Goal: Task Accomplishment & Management: Manage account settings

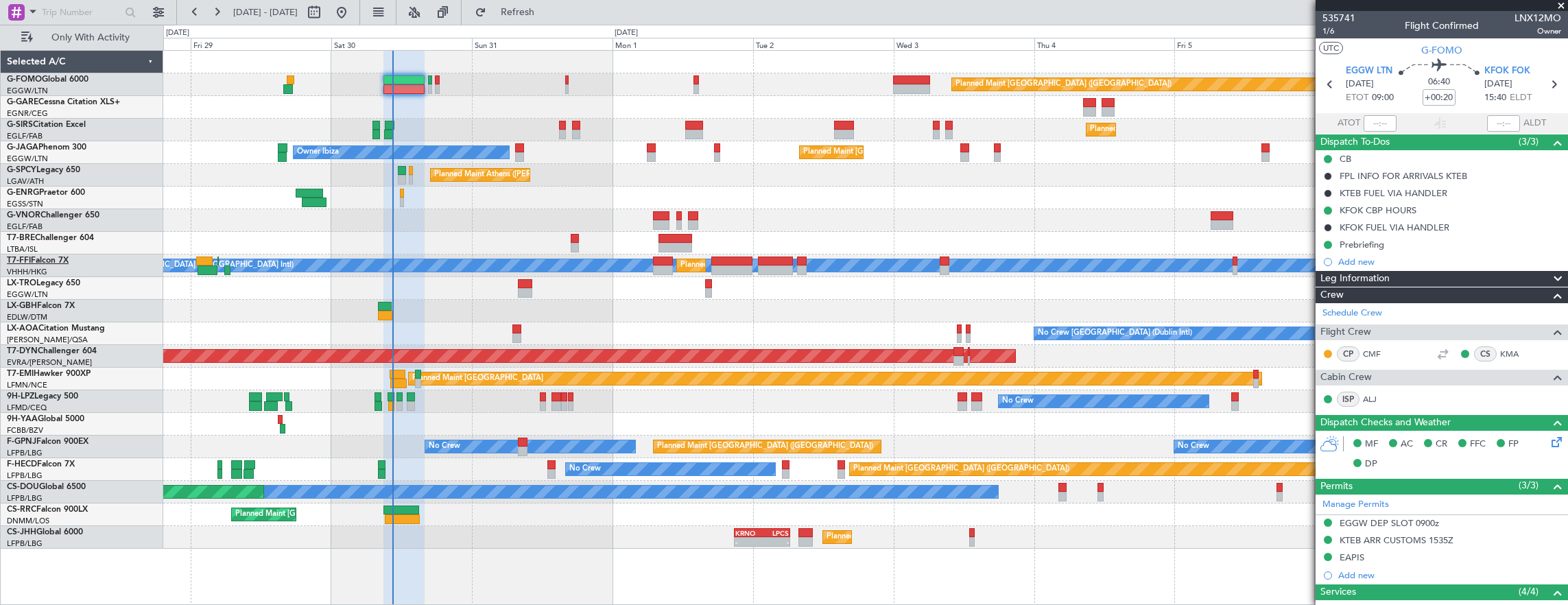
click at [41, 262] on link "T7-FFI Falcon 7X" at bounding box center [38, 261] width 62 height 8
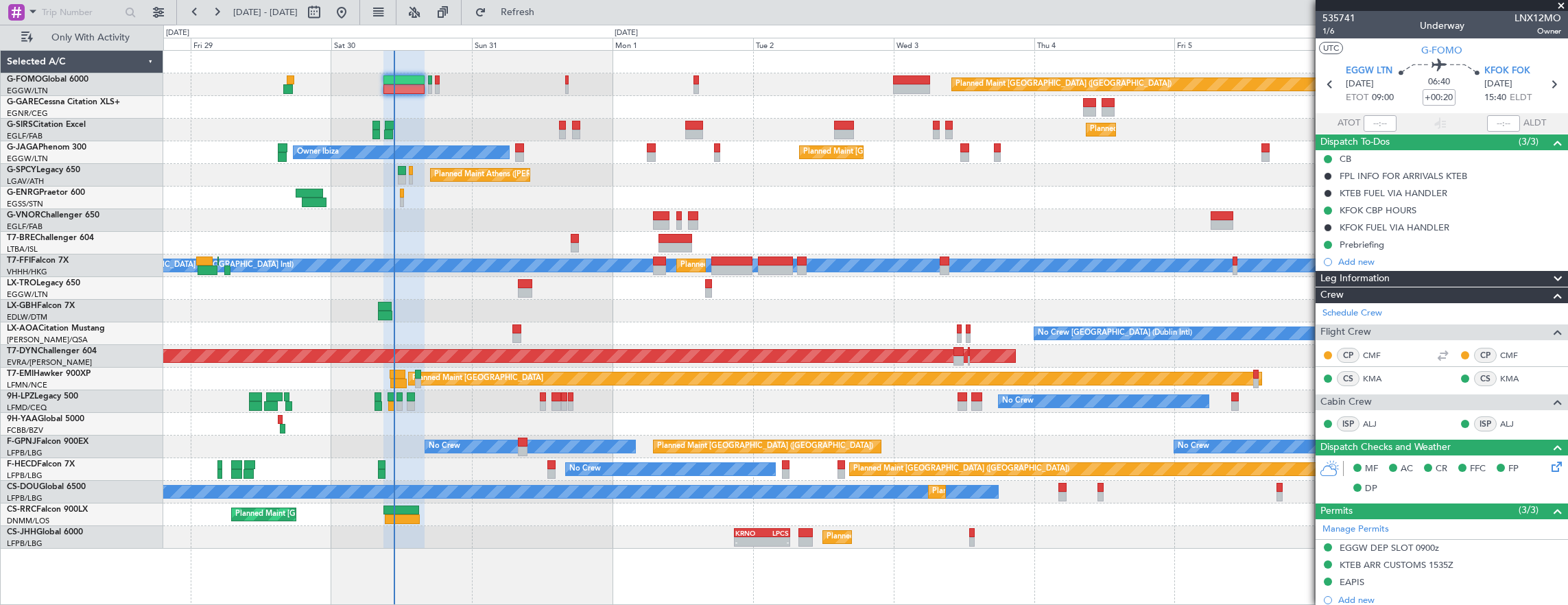
type input "10:32"
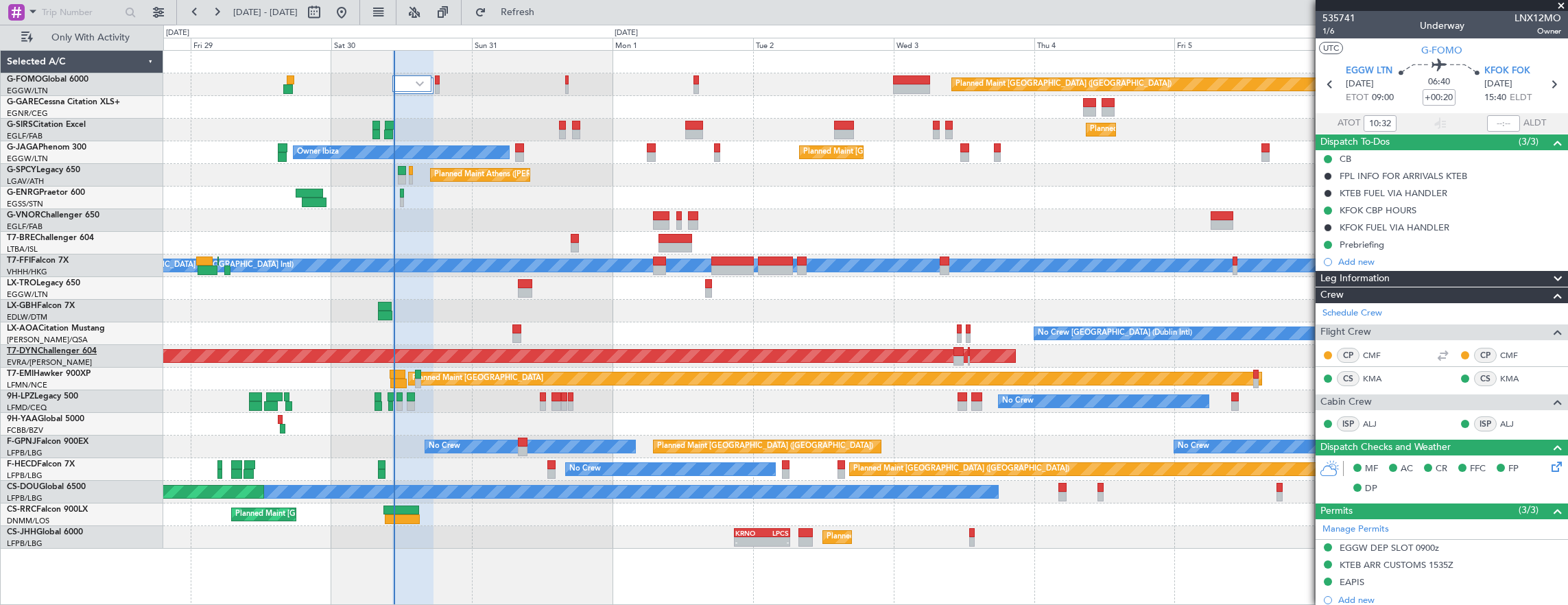
click at [61, 351] on link "T7-DYN Challenger 604" at bounding box center [52, 351] width 90 height 8
click at [778, 372] on div "Planned Maint [GEOGRAPHIC_DATA]" at bounding box center [865, 379] width 1405 height 23
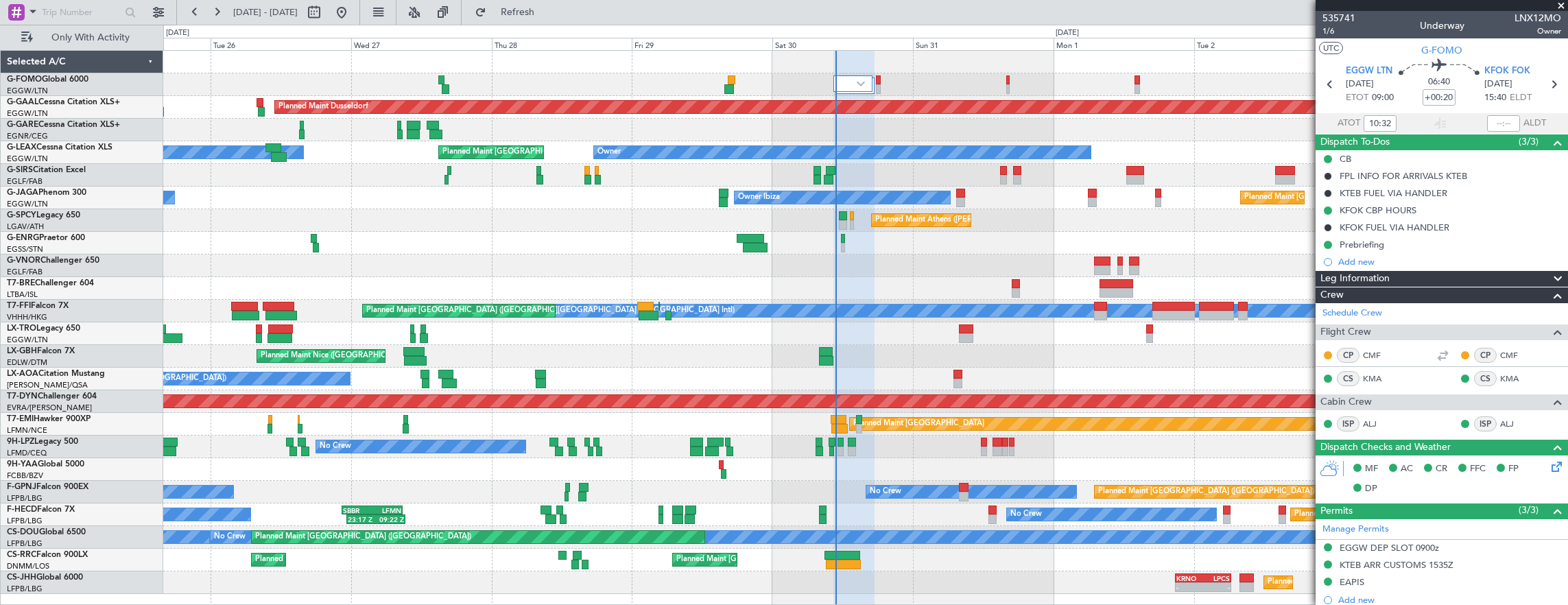
click at [540, 427] on div "Planned Maint [GEOGRAPHIC_DATA]" at bounding box center [865, 424] width 1405 height 23
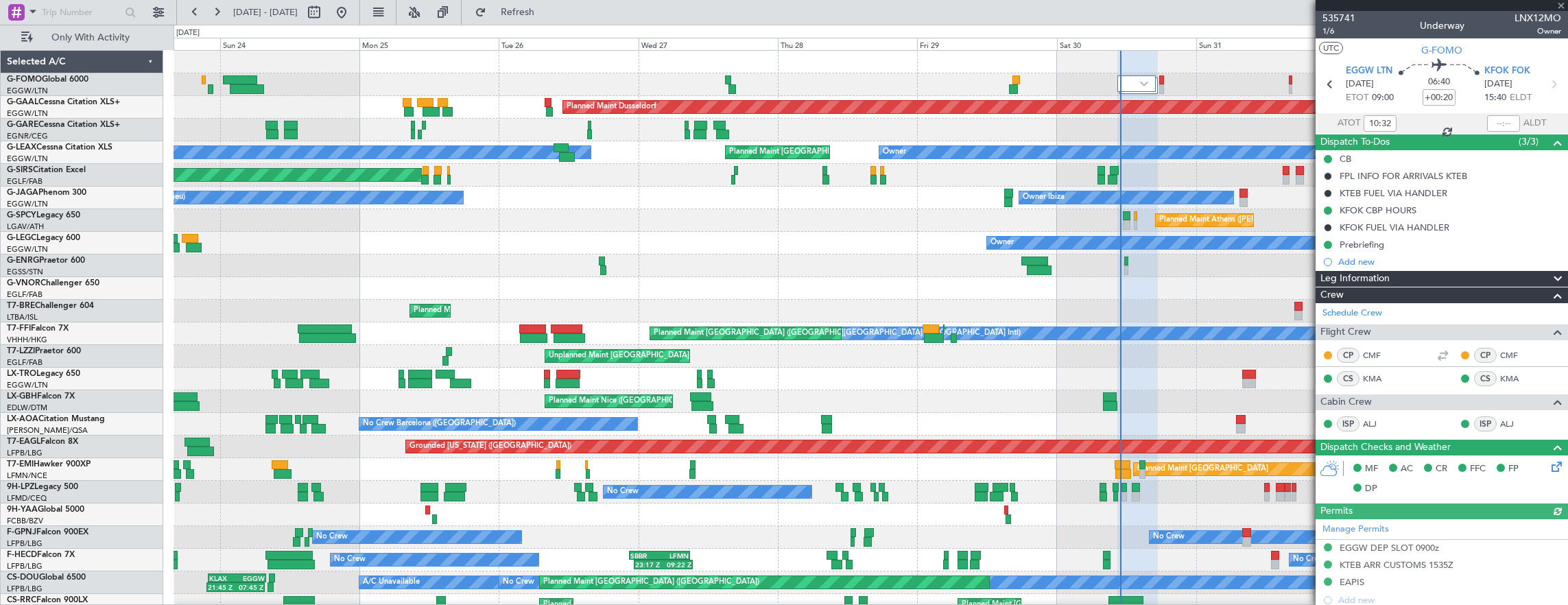
click at [65, 435] on div "T7-EAGL Falcon 8X" at bounding box center [85, 441] width 155 height 12
click at [68, 441] on link "T7-EAGL Falcon 8X" at bounding box center [43, 441] width 72 height 8
click at [129, 331] on div "Planned Maint [GEOGRAPHIC_DATA] ([GEOGRAPHIC_DATA]) Planned [GEOGRAPHIC_DATA] O…" at bounding box center [784, 315] width 1568 height 580
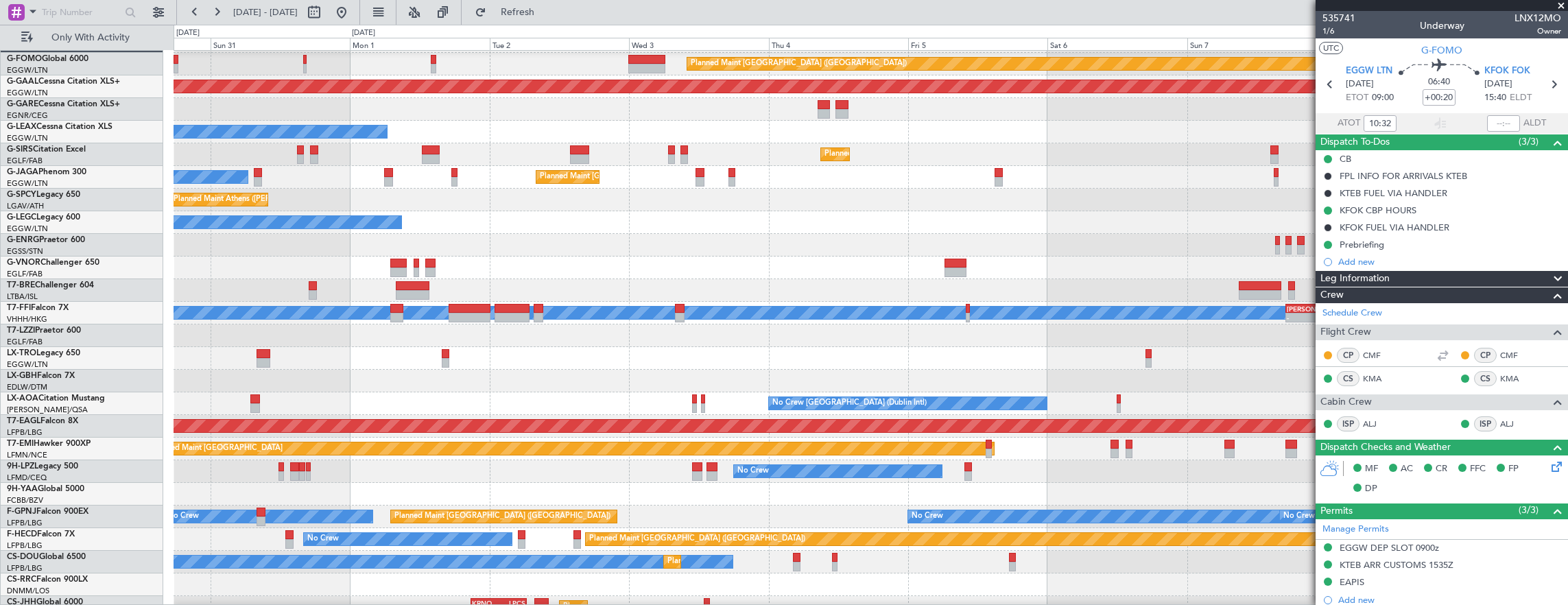
click at [790, 279] on div at bounding box center [871, 290] width 1395 height 23
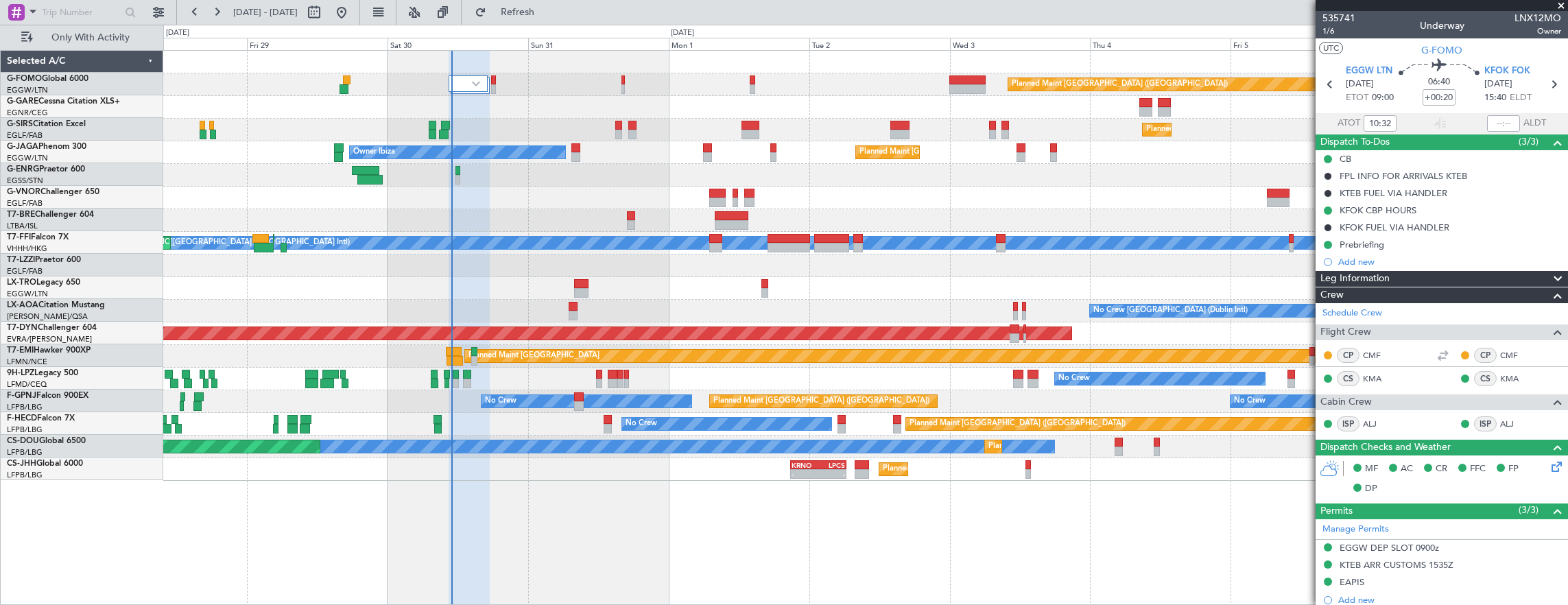
scroll to position [0, 0]
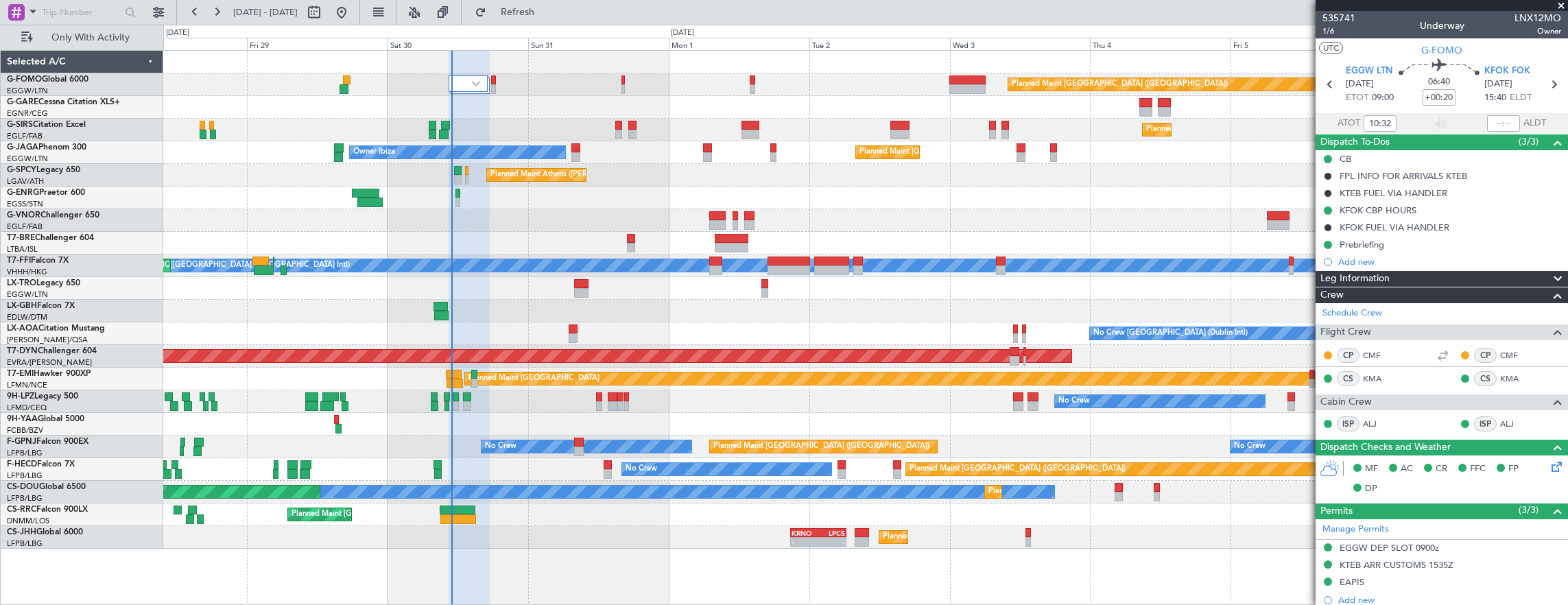
click at [1142, 371] on div "Planned Maint [GEOGRAPHIC_DATA] ([GEOGRAPHIC_DATA]) Planned Maint [GEOGRAPHIC_D…" at bounding box center [865, 300] width 1405 height 498
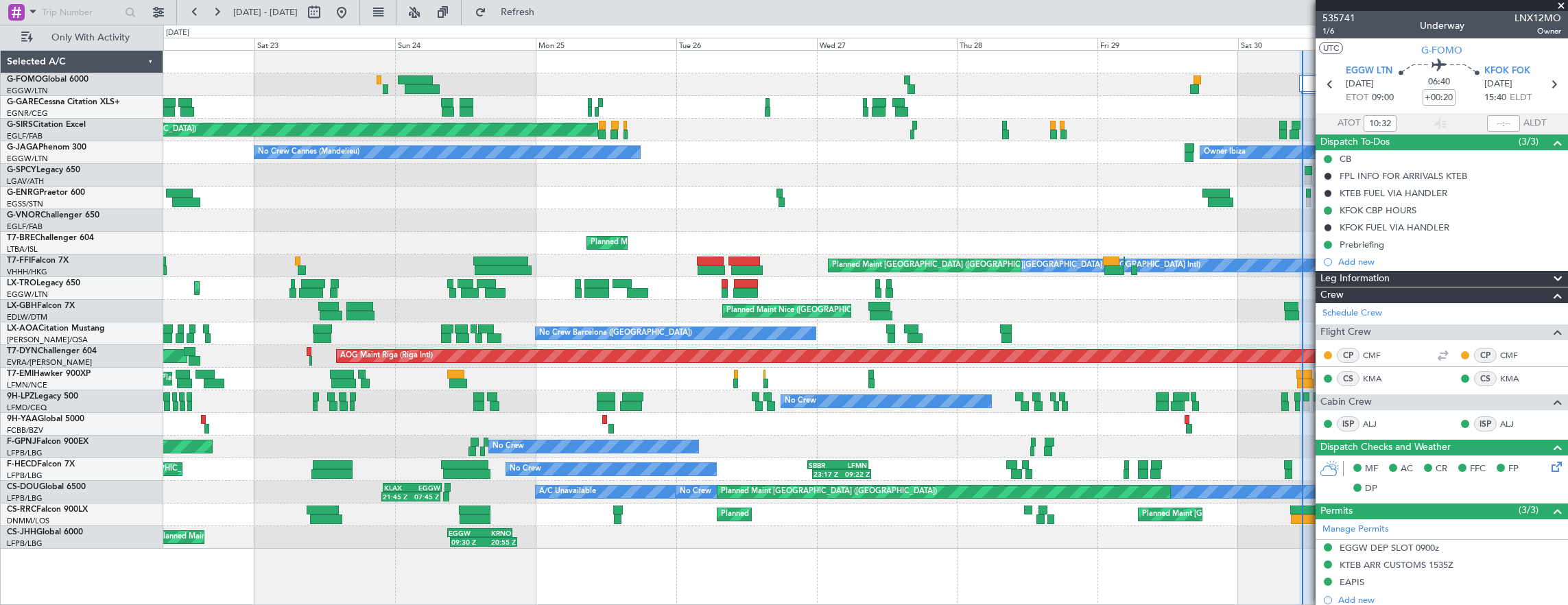
click at [809, 408] on div "Planned Maint [GEOGRAPHIC_DATA] ([GEOGRAPHIC_DATA]) Unplanned Maint [PERSON_NAM…" at bounding box center [865, 300] width 1405 height 498
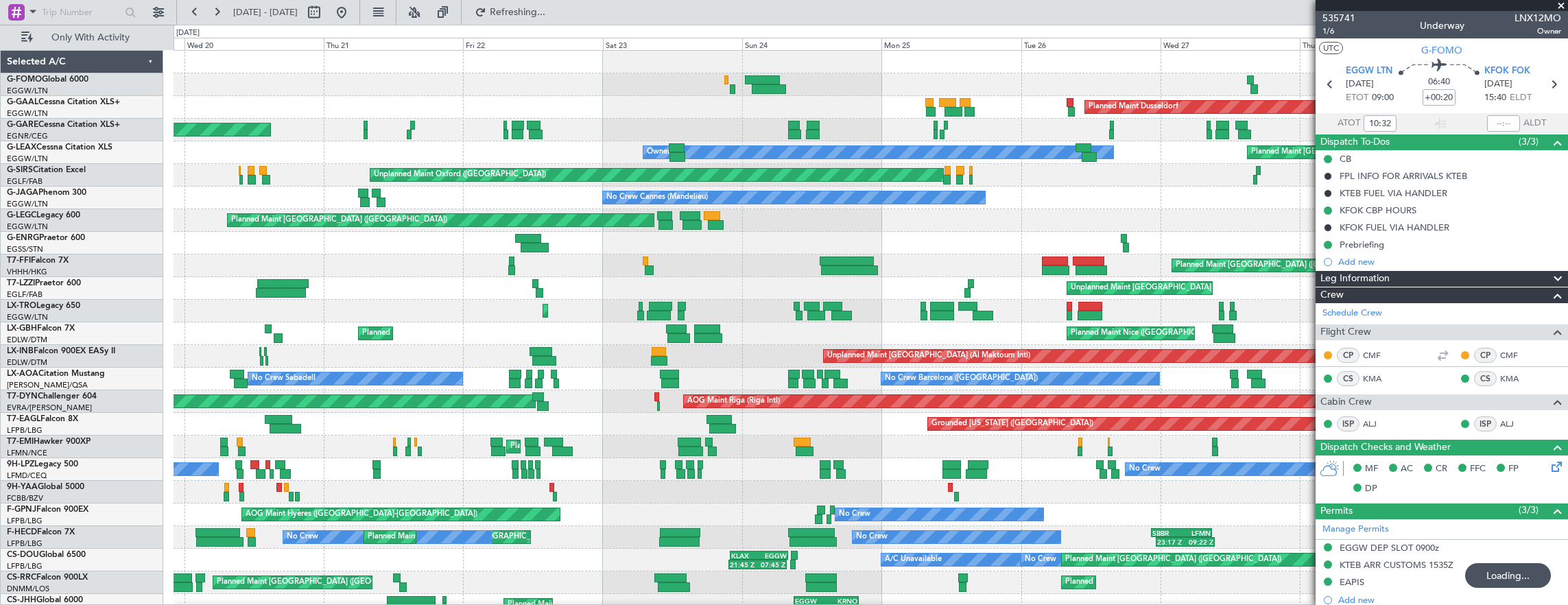
click at [290, 424] on div at bounding box center [285, 428] width 32 height 10
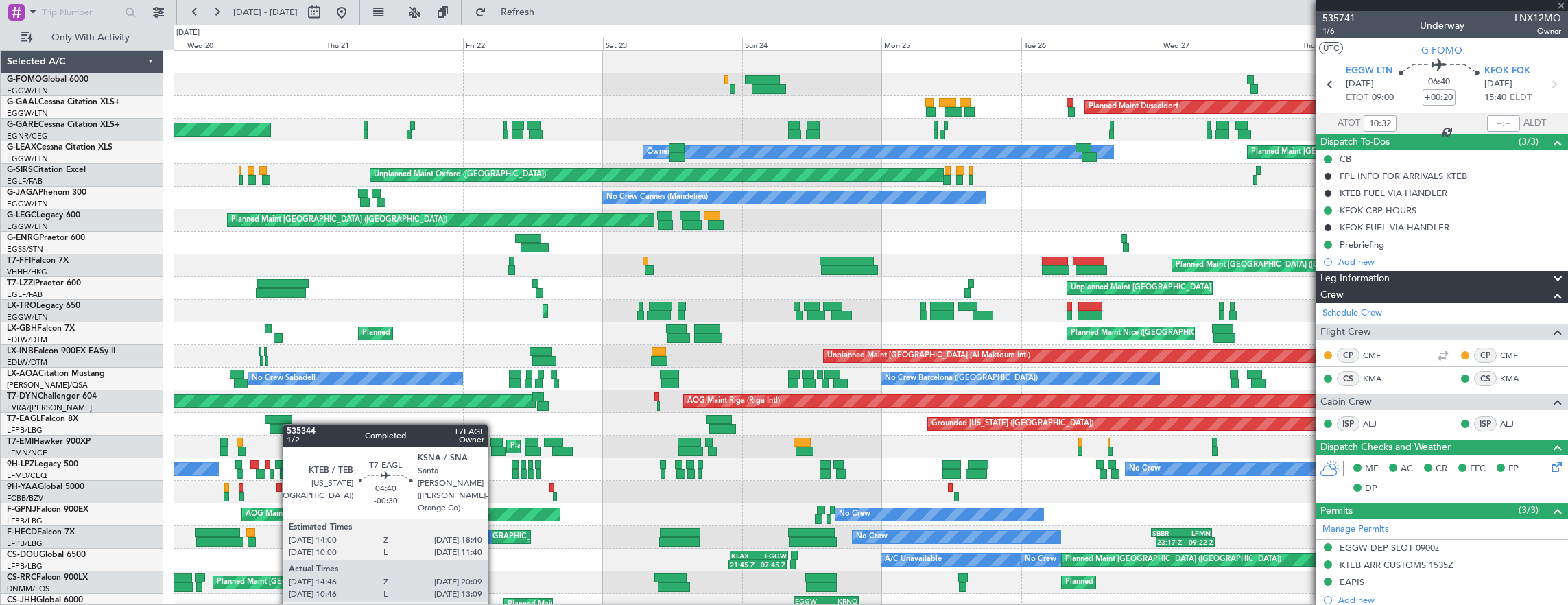
type input "-00:30"
type input "14:46"
type input "20:09"
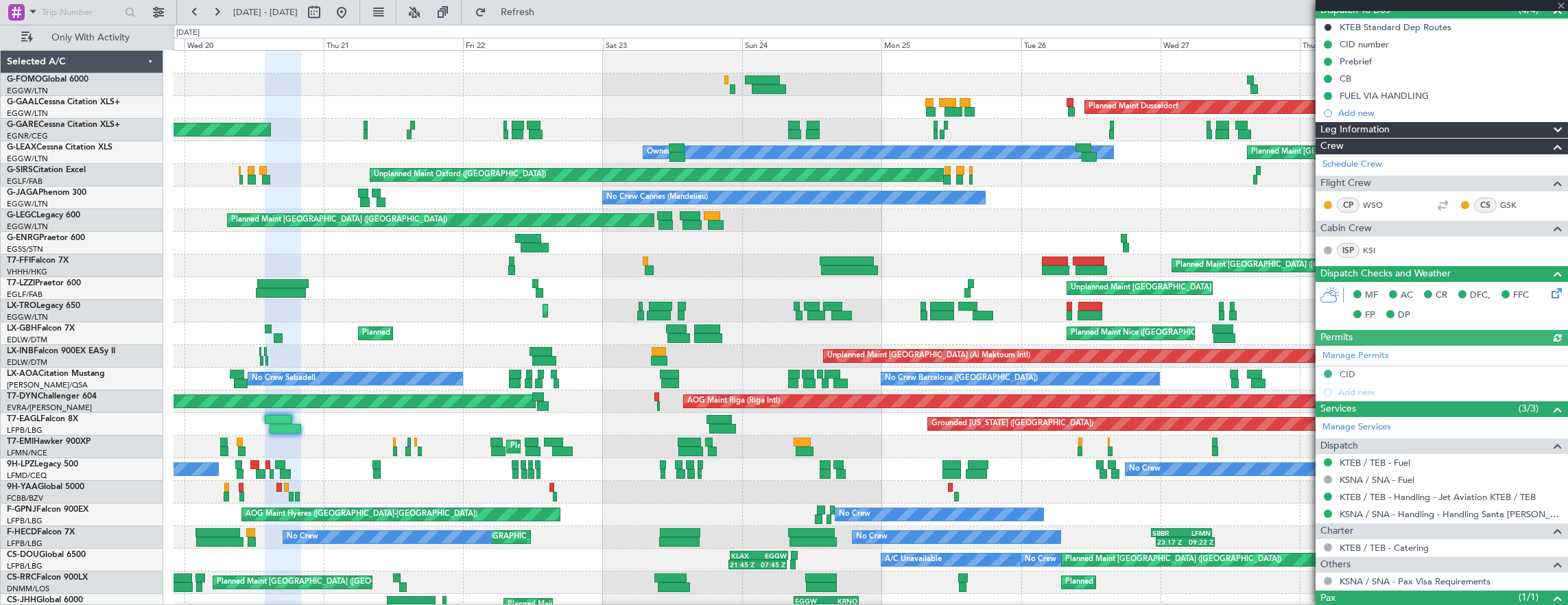
scroll to position [182, 0]
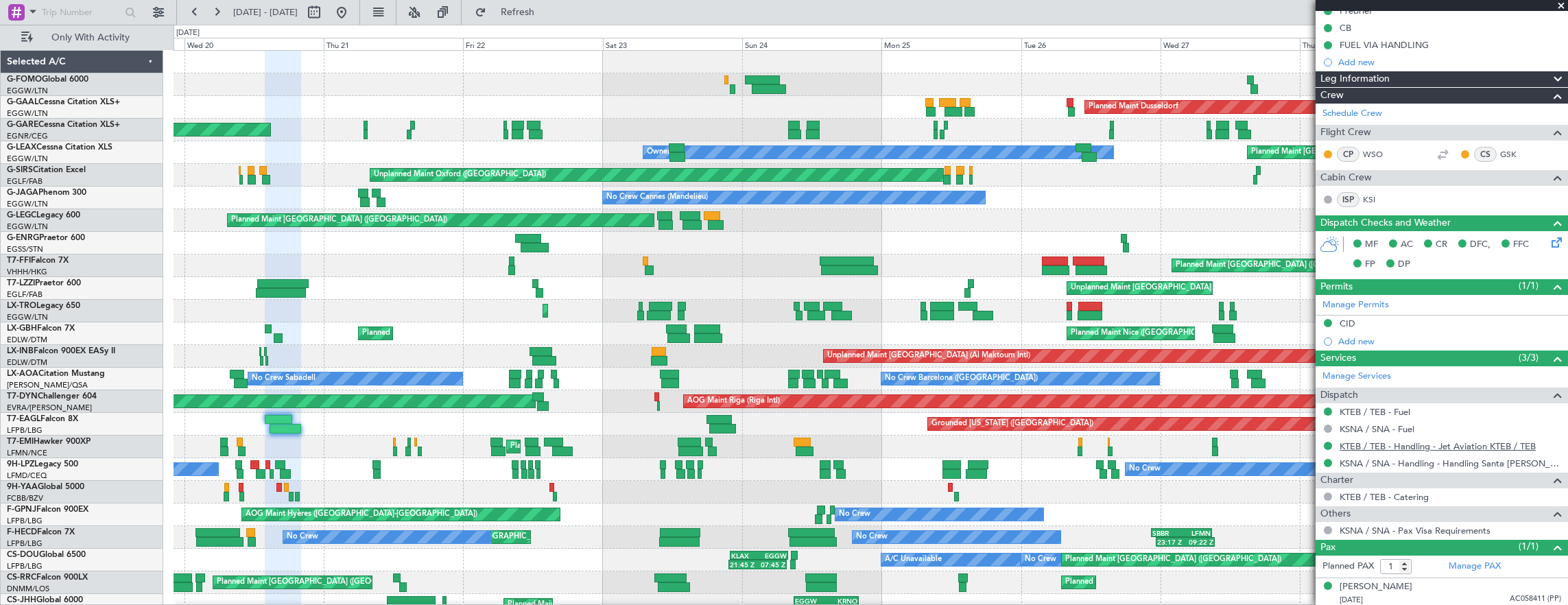
click at [1439, 446] on link "KTEB / TEB - Handling - Jet Aviation KTEB / TEB" at bounding box center [1437, 446] width 196 height 12
click at [52, 417] on link "T7-EAGL Falcon 8X" at bounding box center [43, 419] width 72 height 8
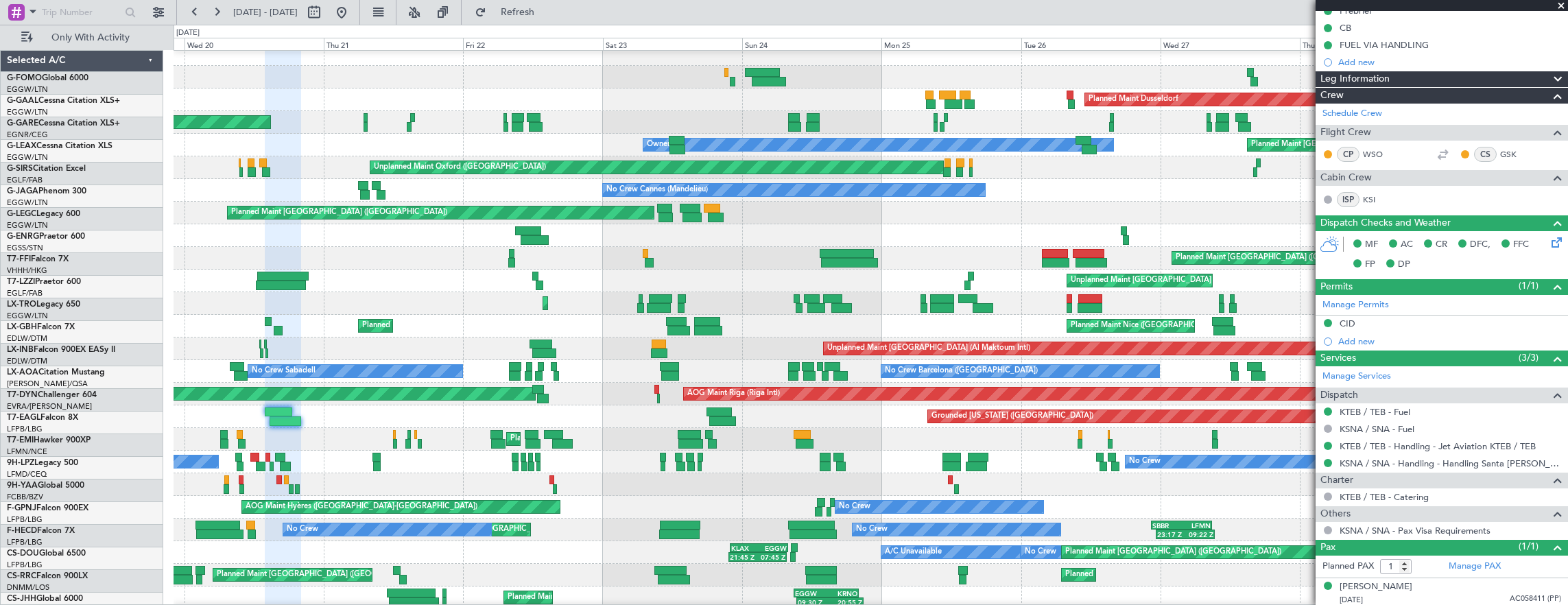
scroll to position [0, 0]
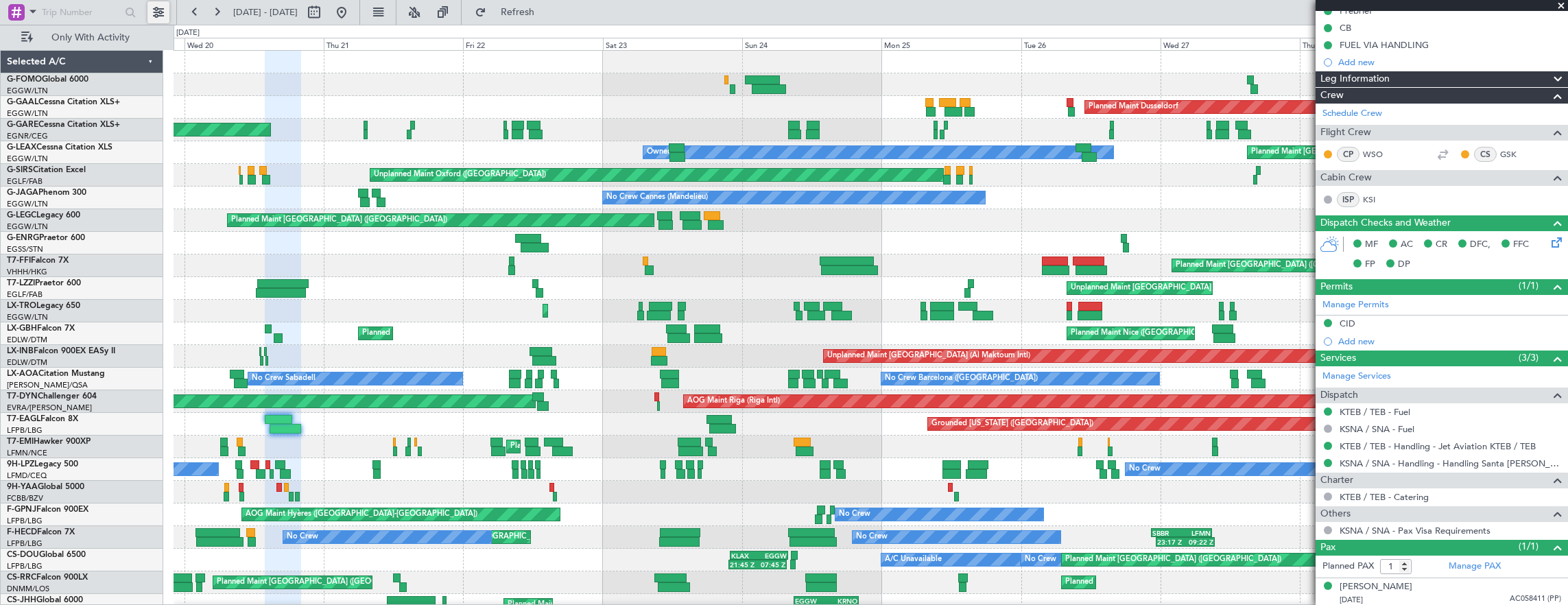
click at [162, 4] on button at bounding box center [158, 12] width 22 height 22
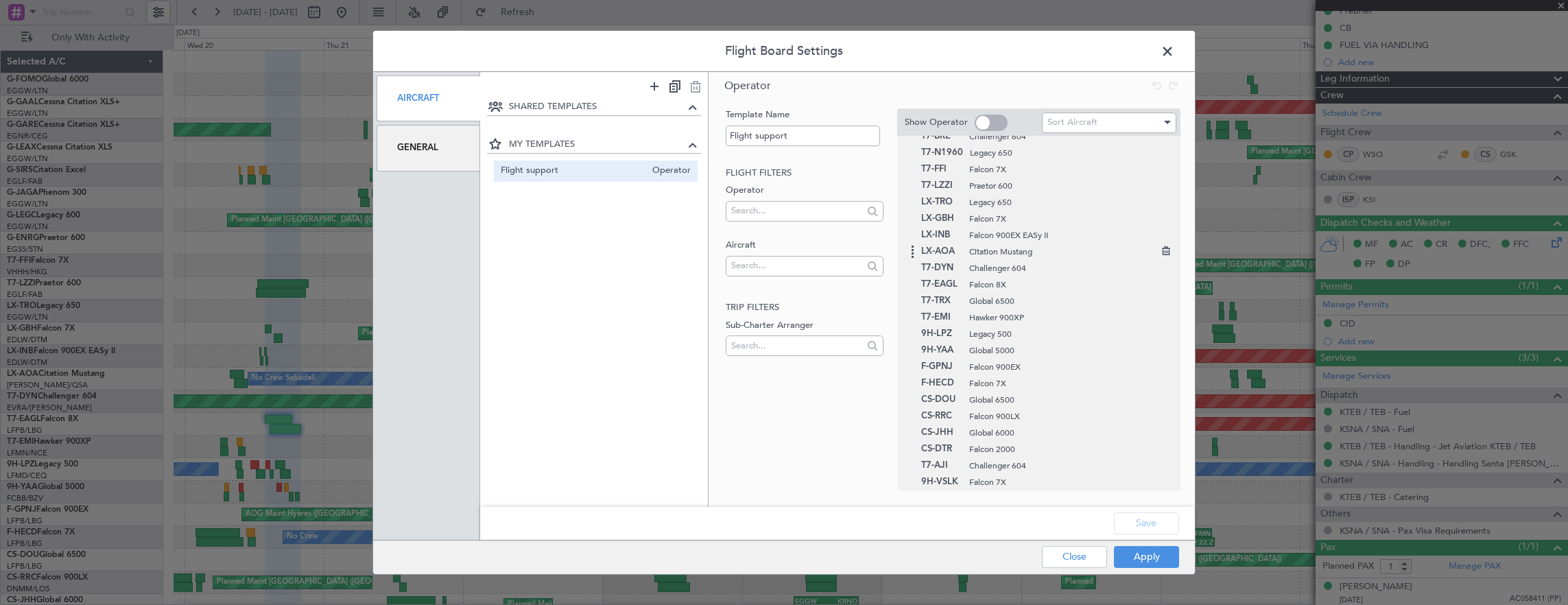
scroll to position [222, 0]
click at [1175, 54] on span at bounding box center [1175, 55] width 0 height 28
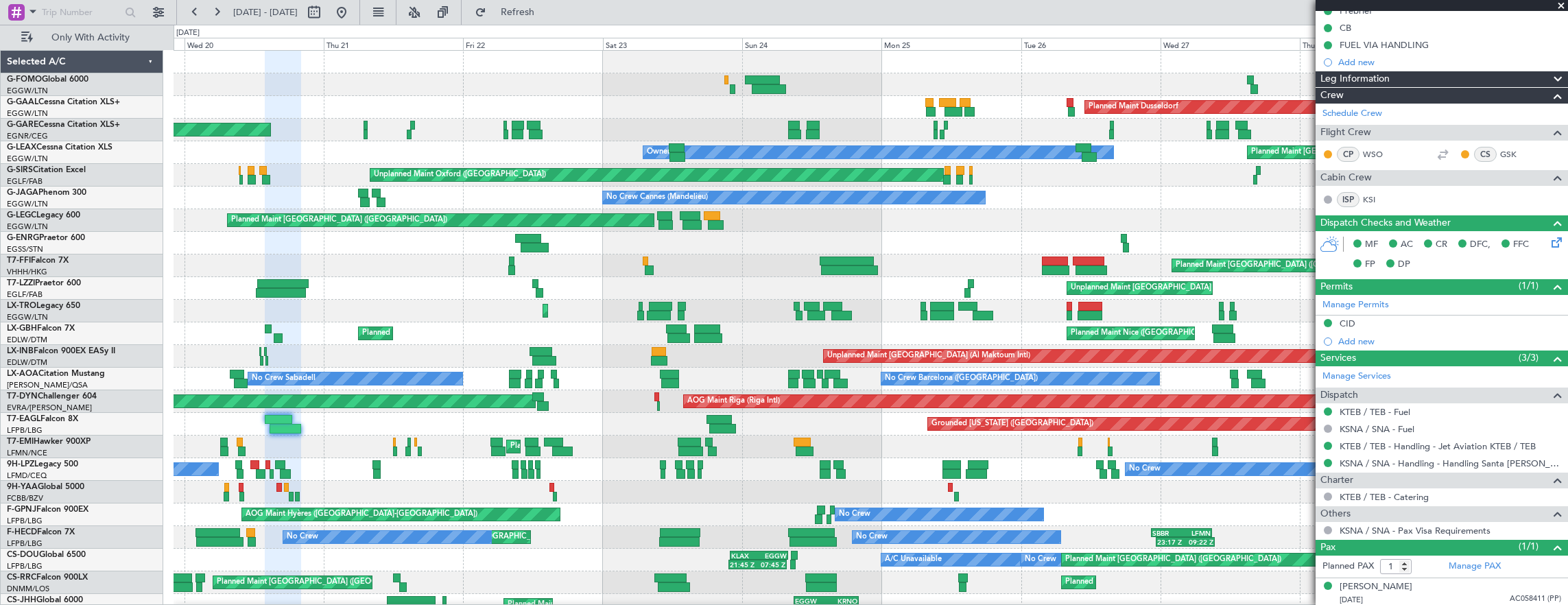
click at [948, 234] on div "Owner" at bounding box center [871, 243] width 1395 height 23
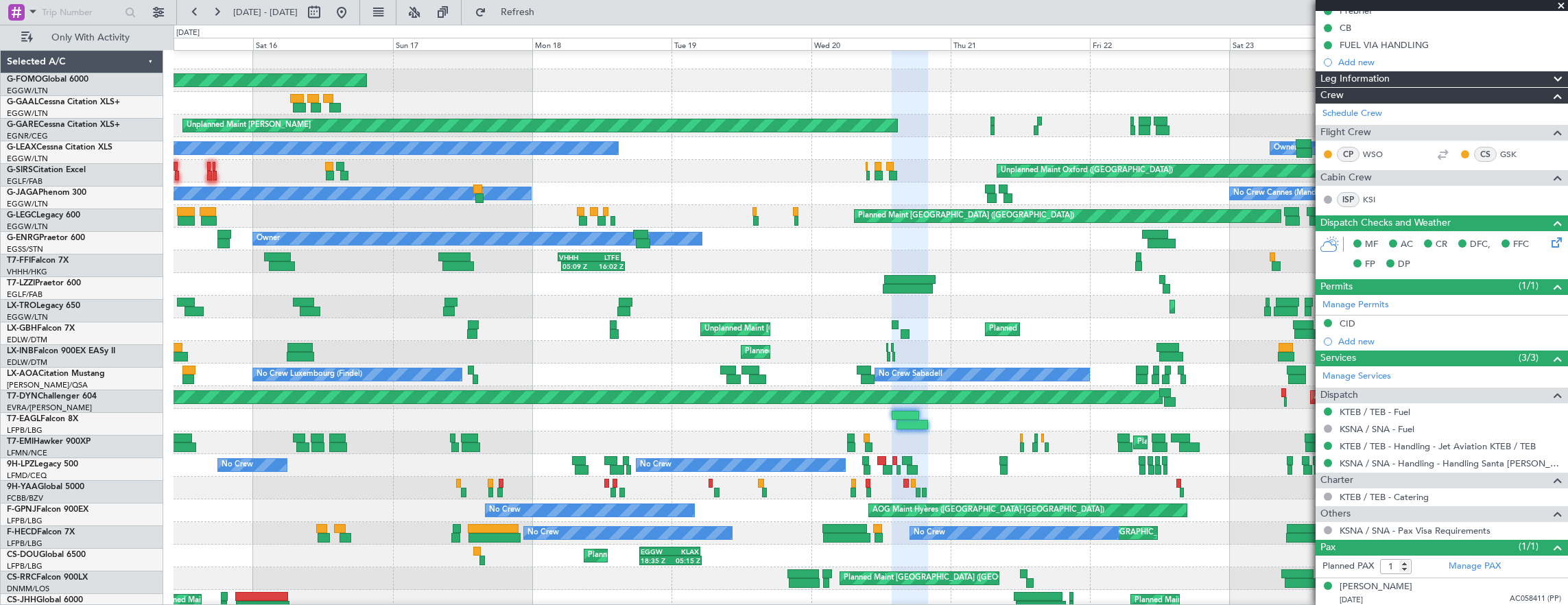
scroll to position [4, 0]
click at [107, 38] on span "Only With Activity" at bounding box center [90, 38] width 109 height 10
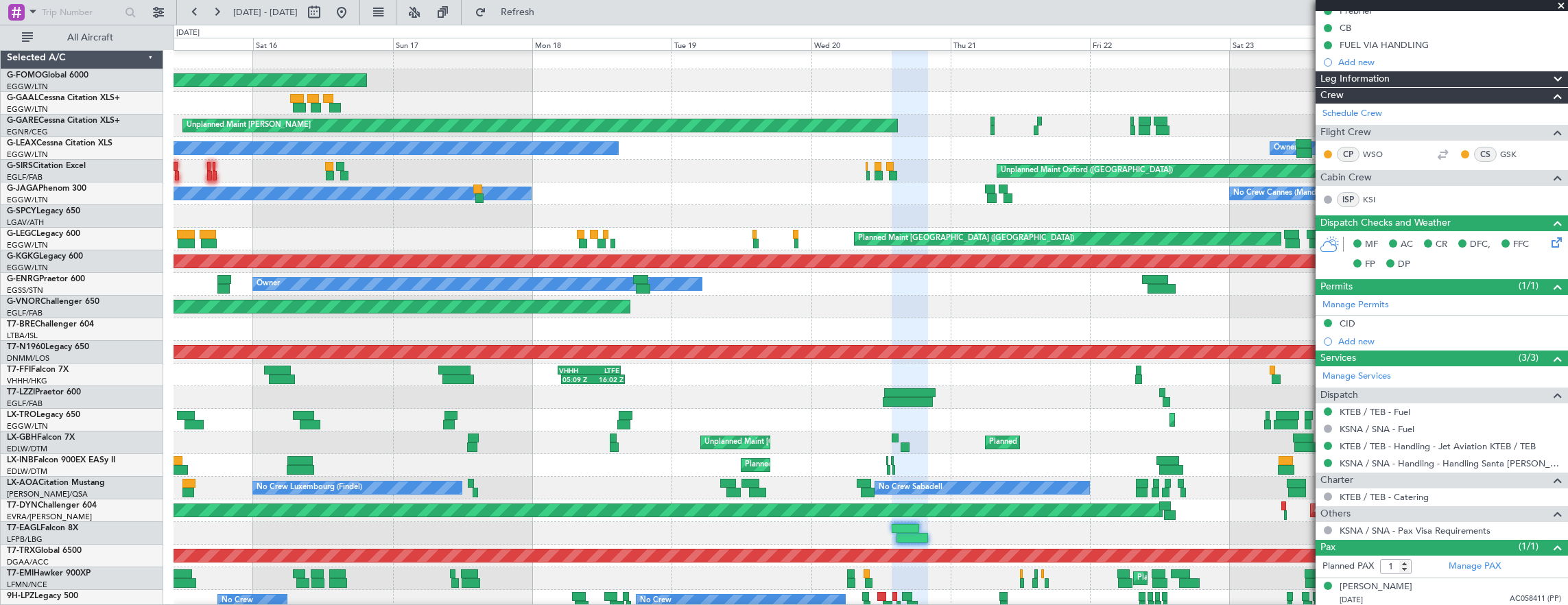
click at [0, 322] on html "[DATE] - [DATE] Refresh Quick Links All Aircraft Planned Maint Windsor Locks ([…" at bounding box center [784, 302] width 1568 height 605
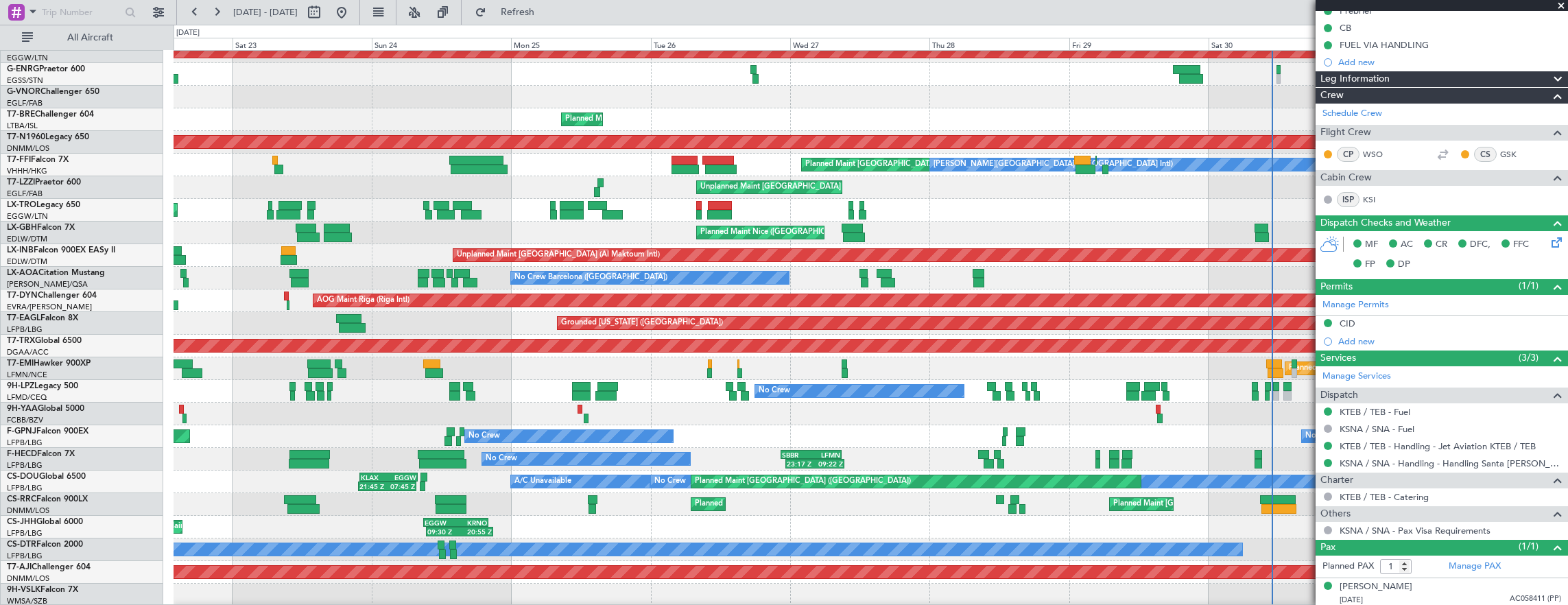
scroll to position [214, 0]
click at [59, 339] on link "T7-TRX Global 6500" at bounding box center [44, 341] width 75 height 8
click at [72, 364] on link "T7-EMI Hawker 900XP" at bounding box center [49, 364] width 84 height 8
click at [353, 18] on button at bounding box center [342, 12] width 22 height 22
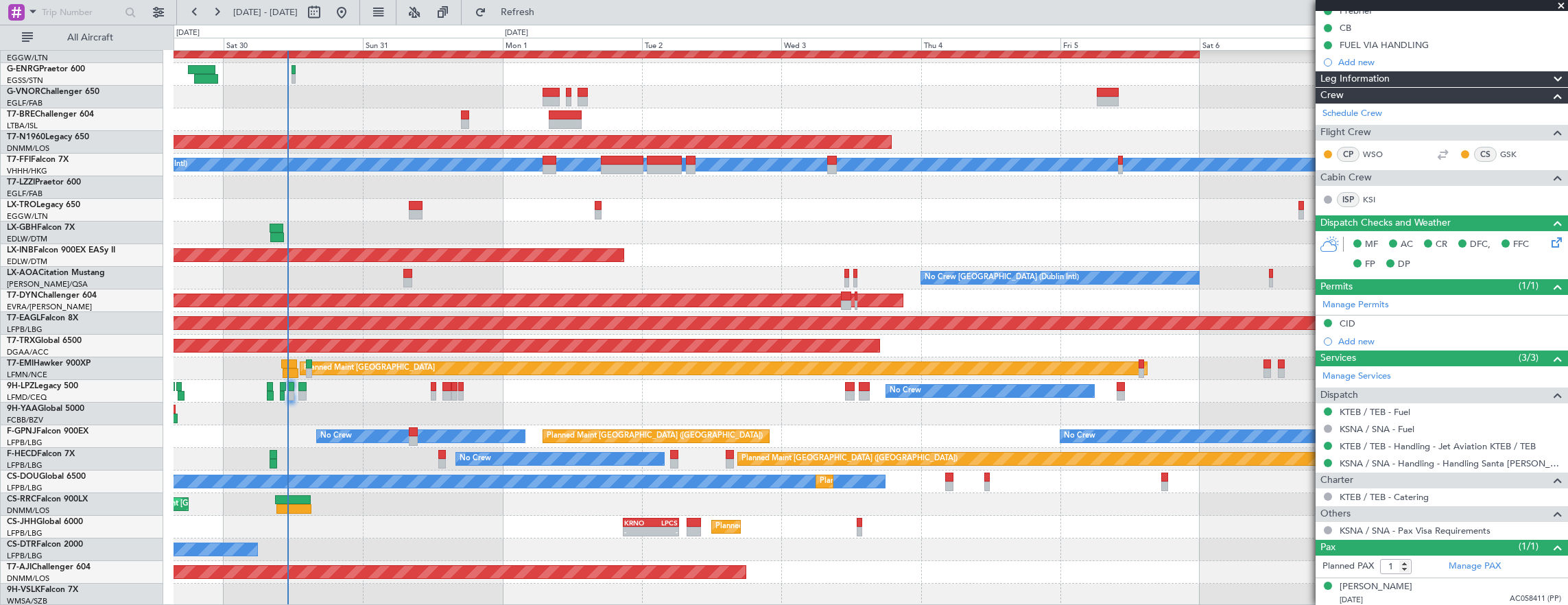
click at [494, 218] on div "Owner AOG Maint [GEOGRAPHIC_DATA] ([GEOGRAPHIC_DATA]) Planned Maint [GEOGRAPHIC…" at bounding box center [871, 221] width 1395 height 769
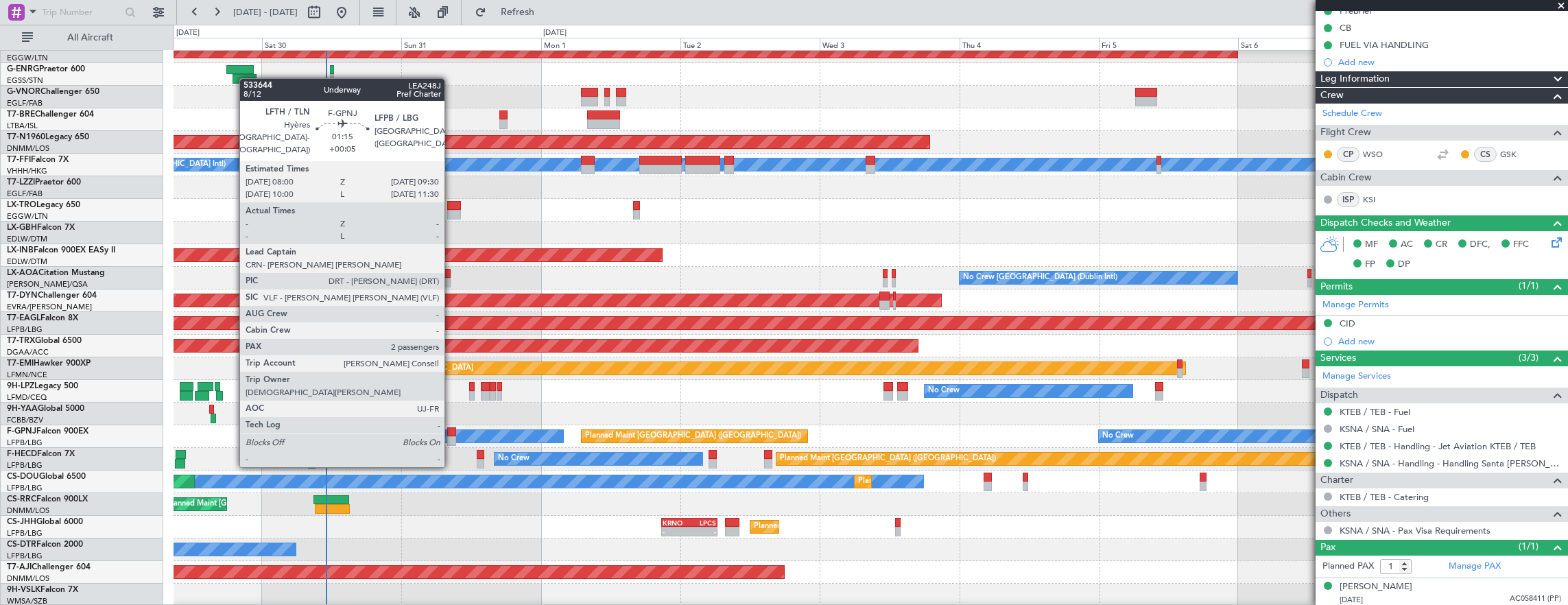
click at [451, 439] on div at bounding box center [451, 441] width 9 height 10
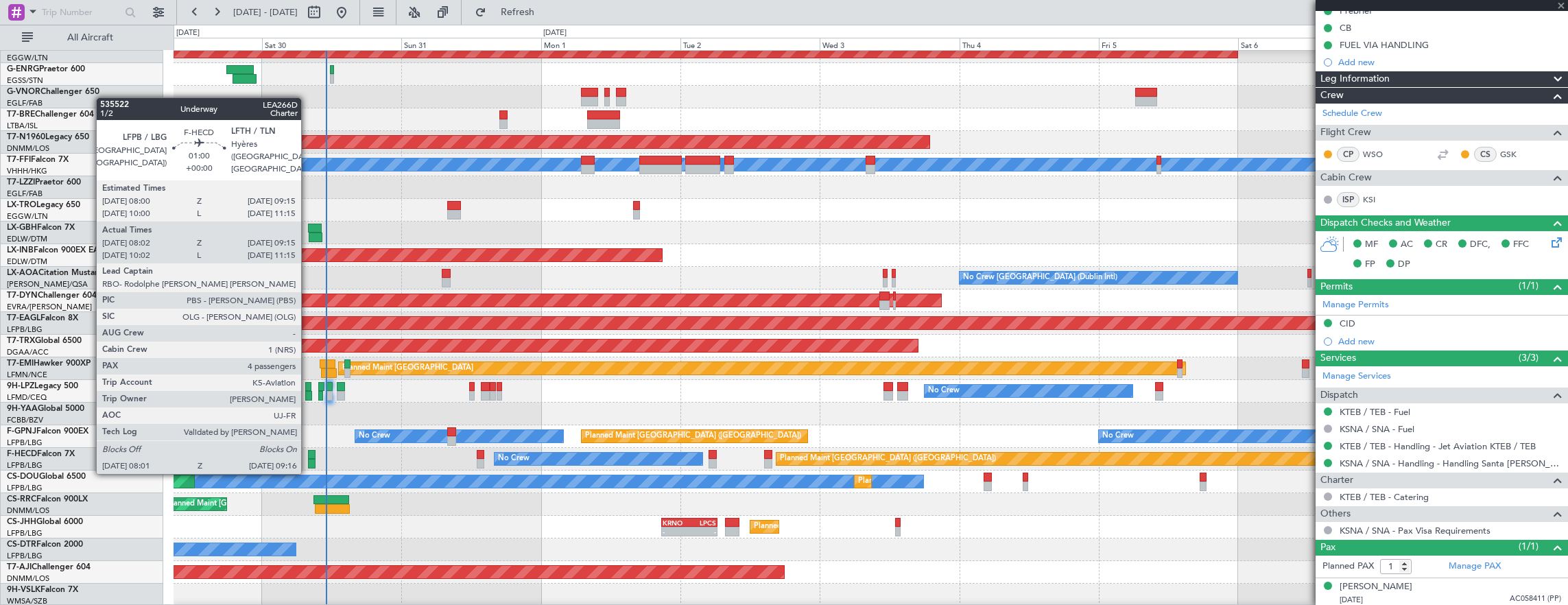
type input "+00:05"
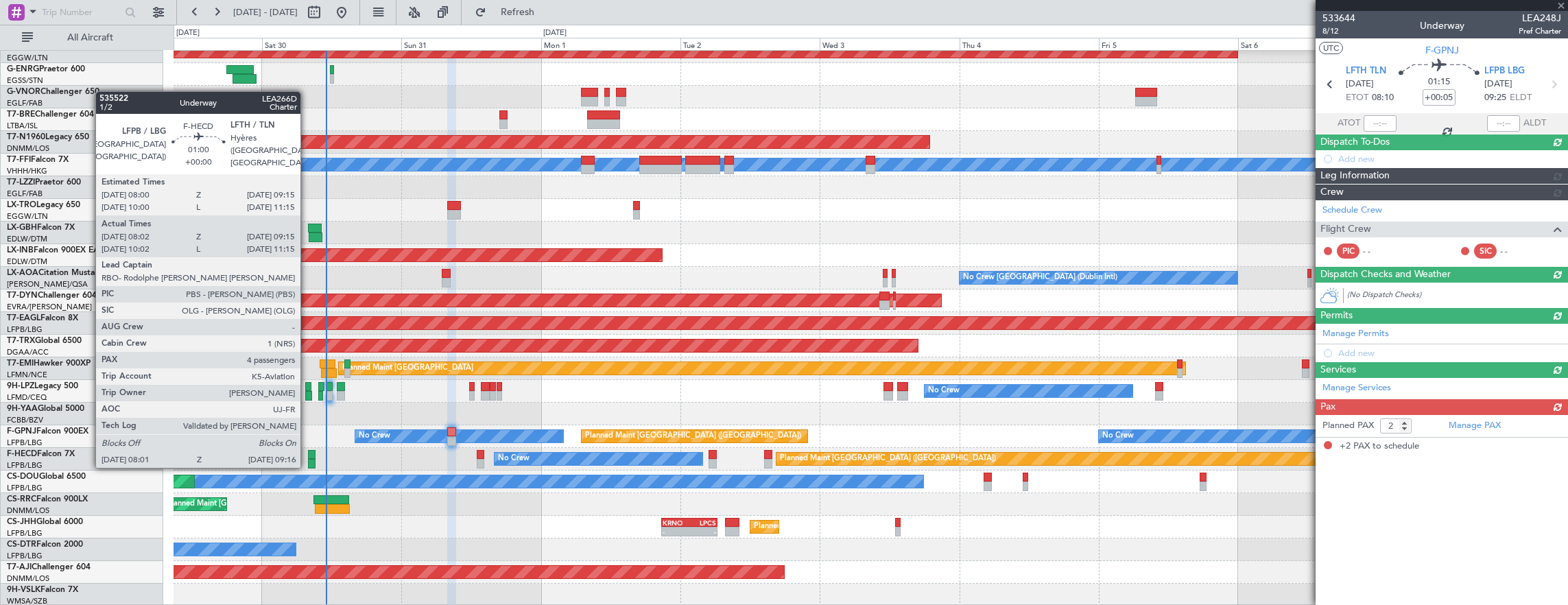
scroll to position [0, 0]
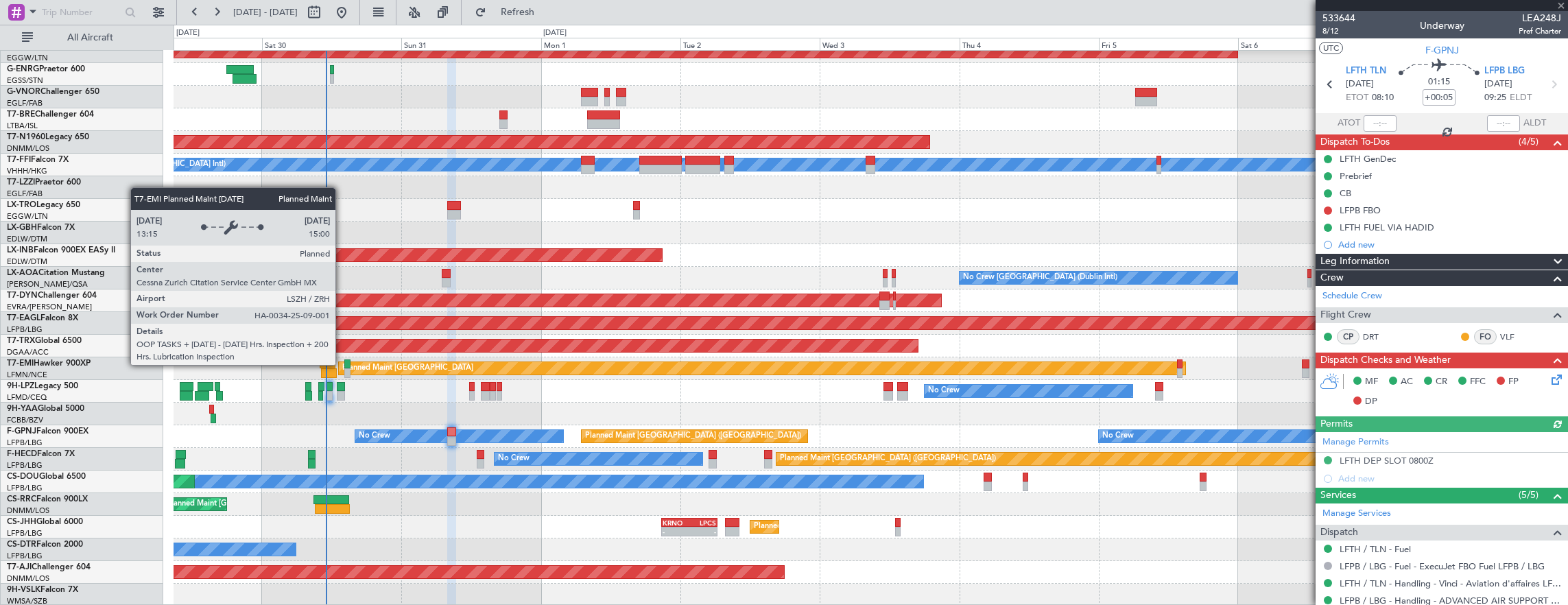
click at [342, 364] on div "Planned Maint [GEOGRAPHIC_DATA]" at bounding box center [408, 368] width 131 height 21
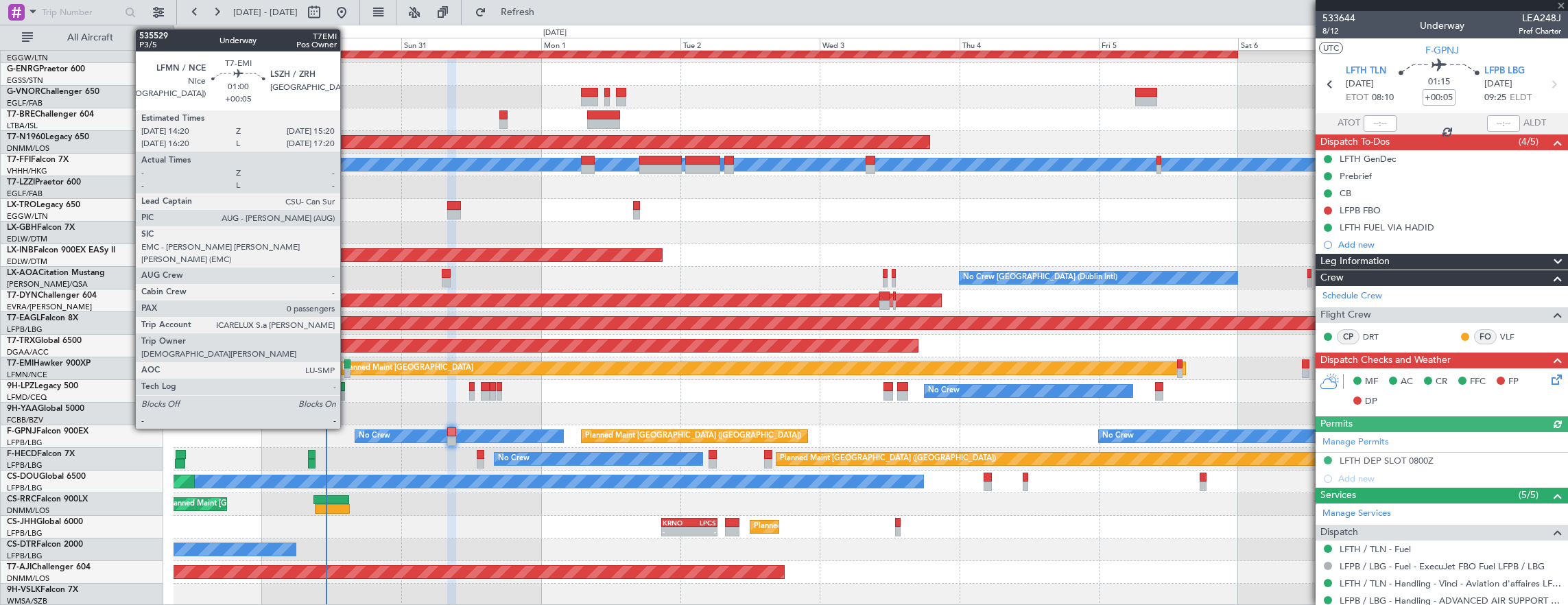
click at [347, 366] on div at bounding box center [347, 364] width 6 height 10
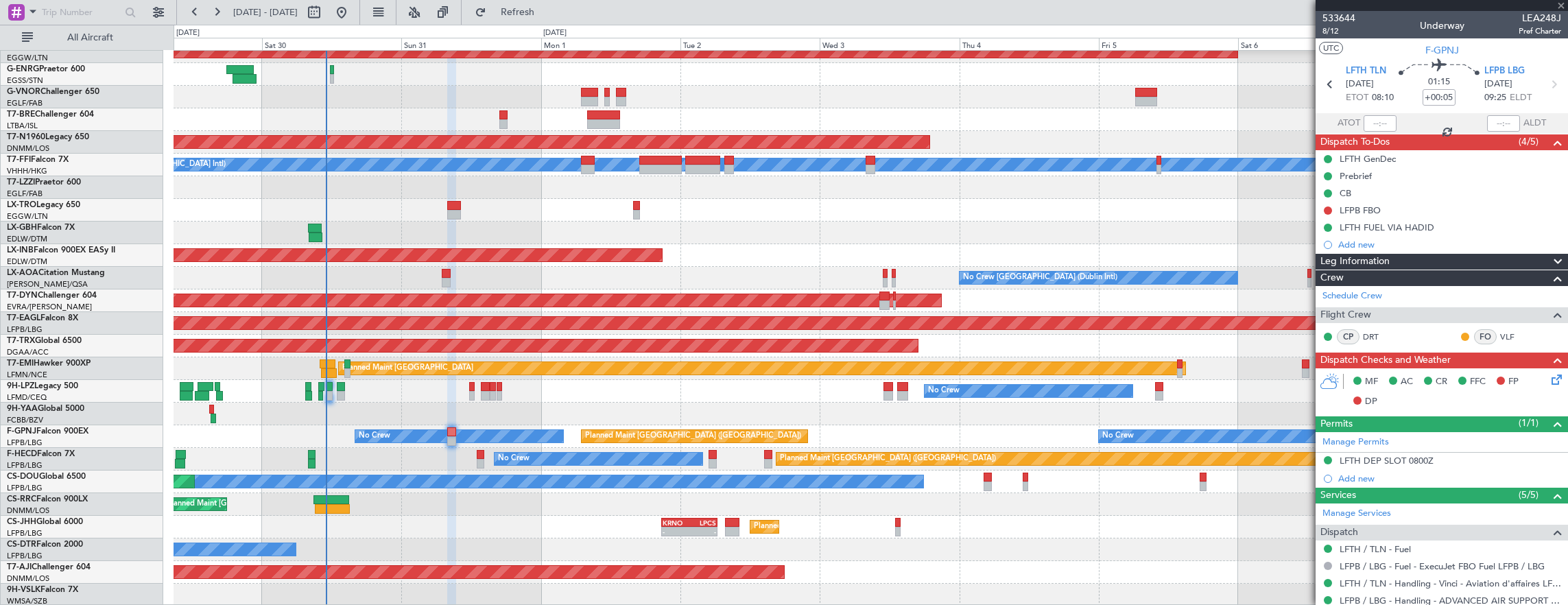
type input "0"
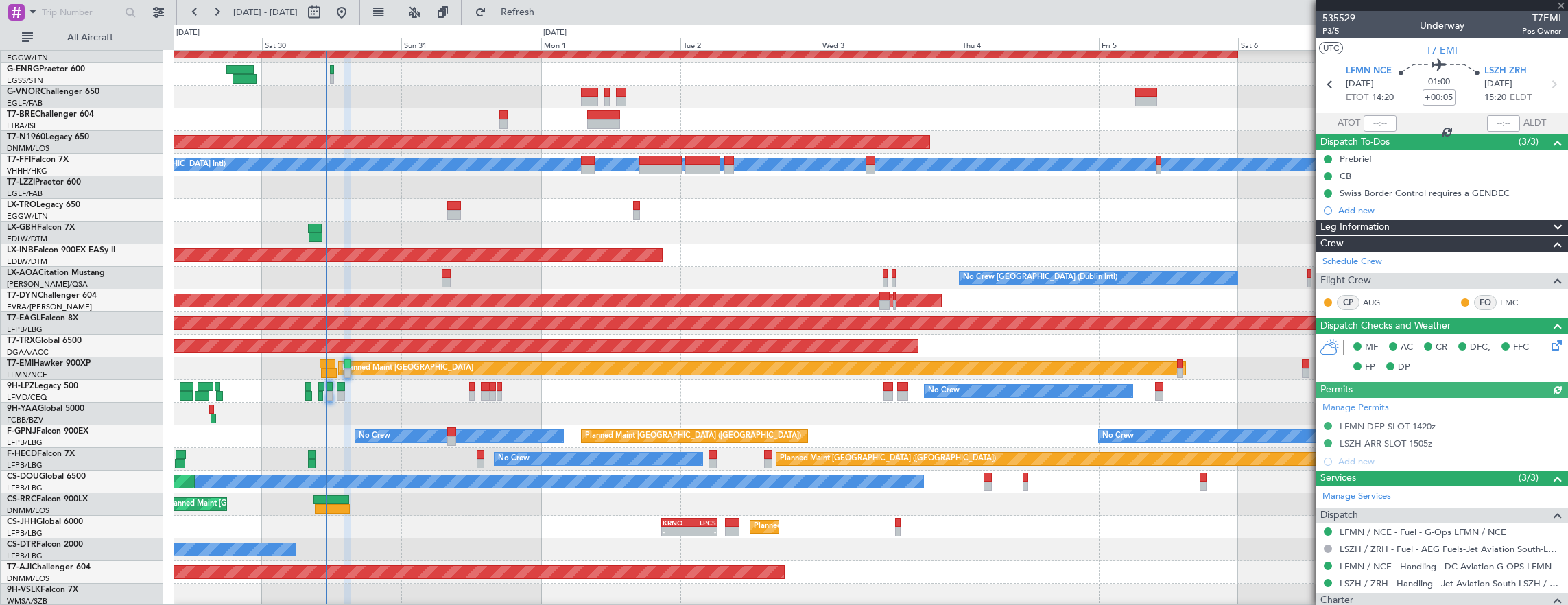
scroll to position [89, 0]
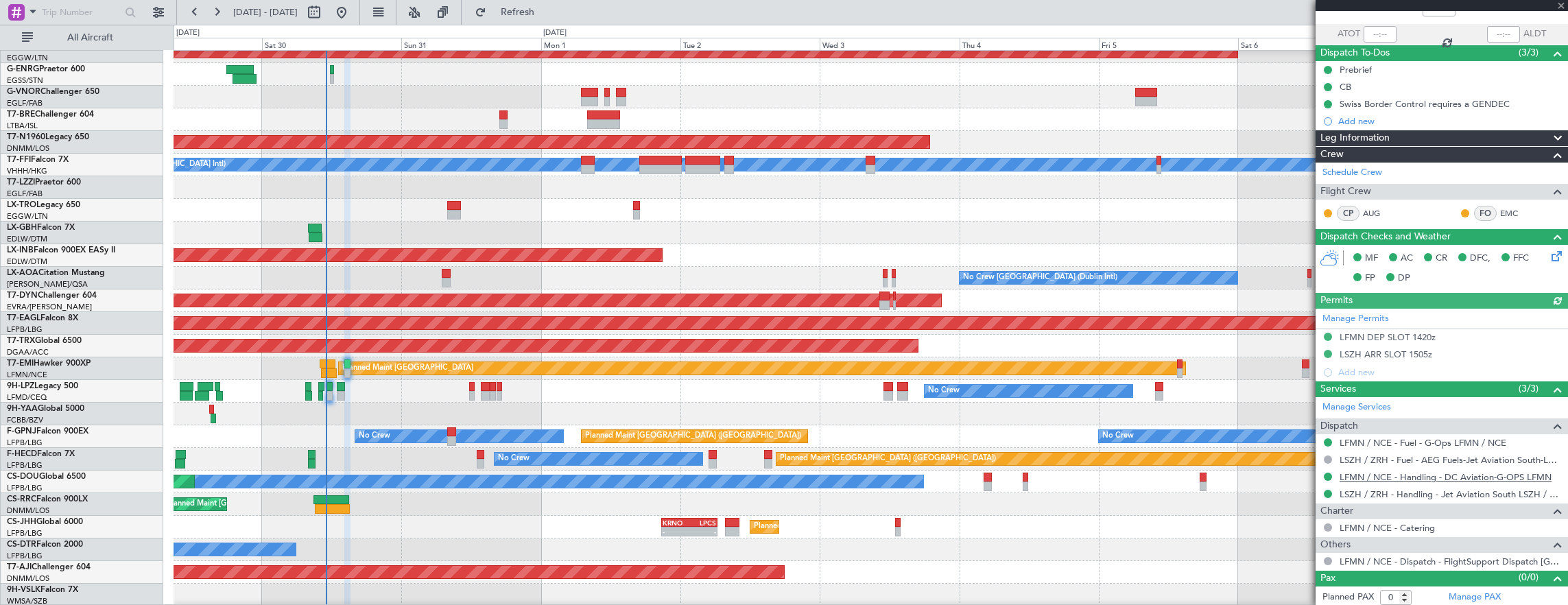
click at [1406, 477] on link "LFMN / NCE - Handling - DC Aviation-G-OPS LFMN" at bounding box center [1446, 476] width 212 height 12
click at [56, 113] on link "T7-BRE Challenger 604" at bounding box center [50, 115] width 87 height 8
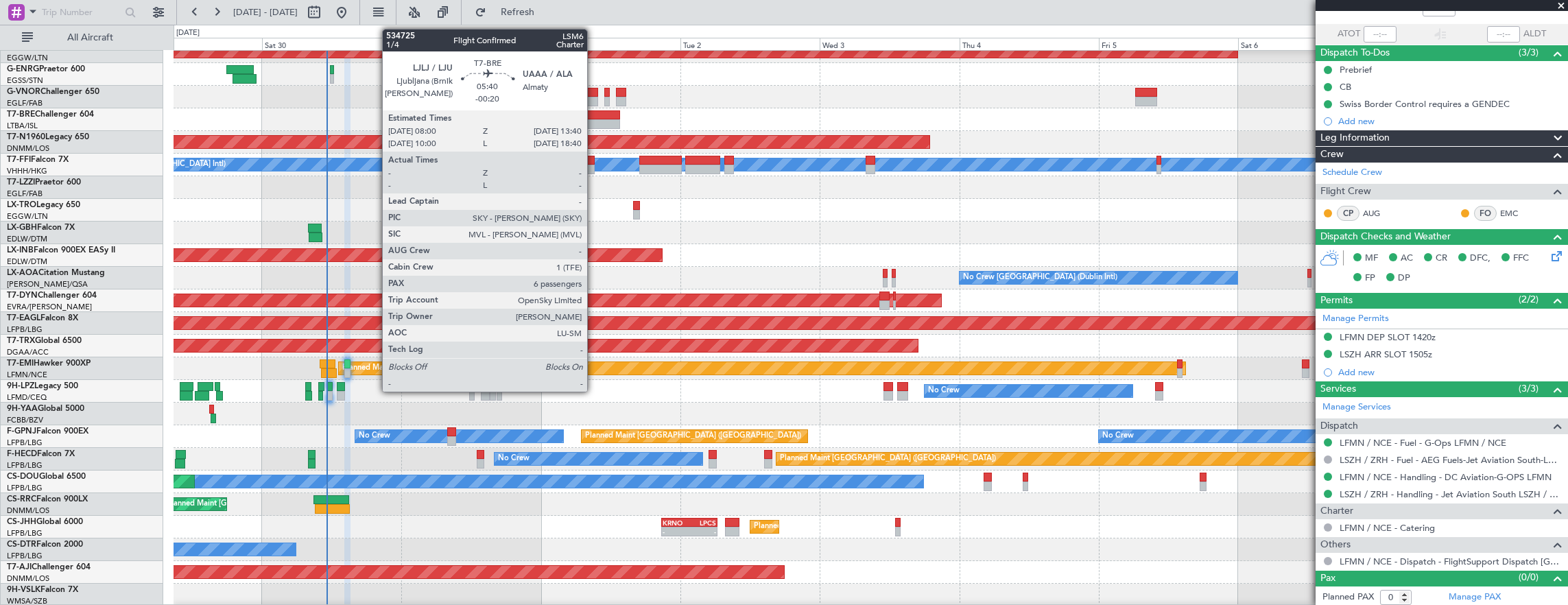
click at [594, 118] on div at bounding box center [604, 116] width 34 height 10
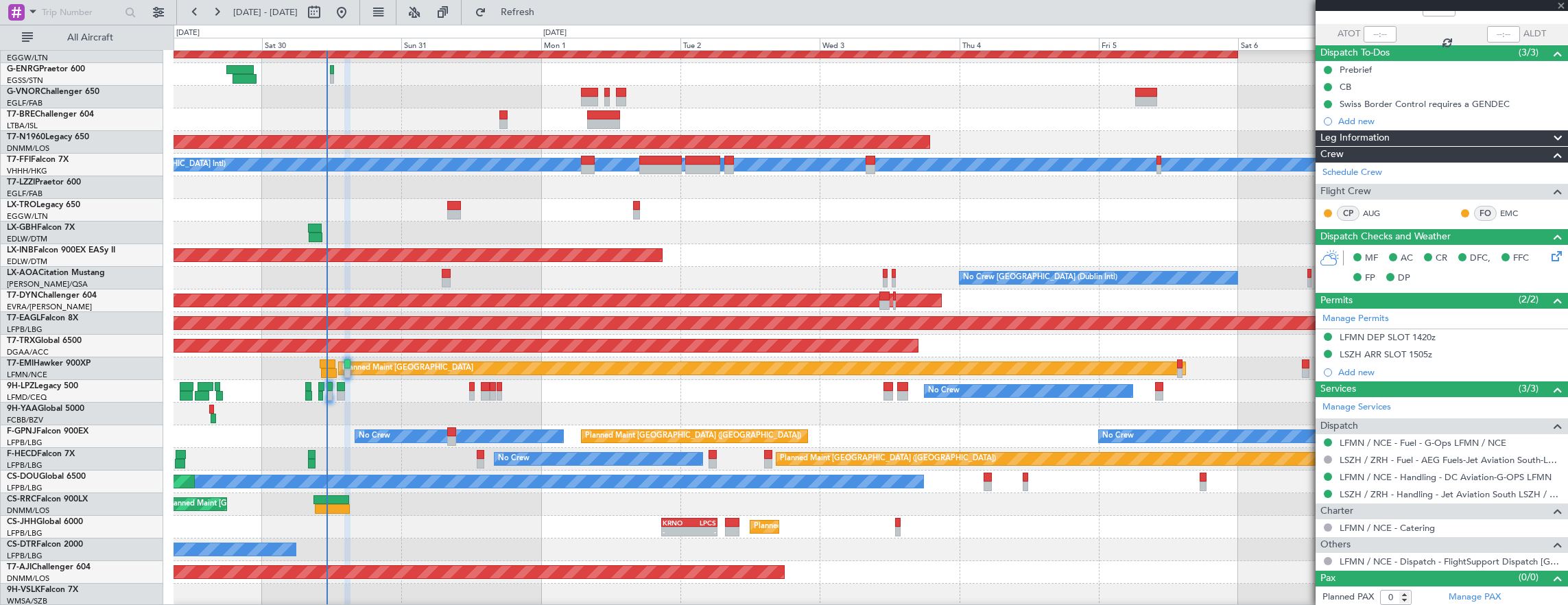
type input "-00:20"
type input "6"
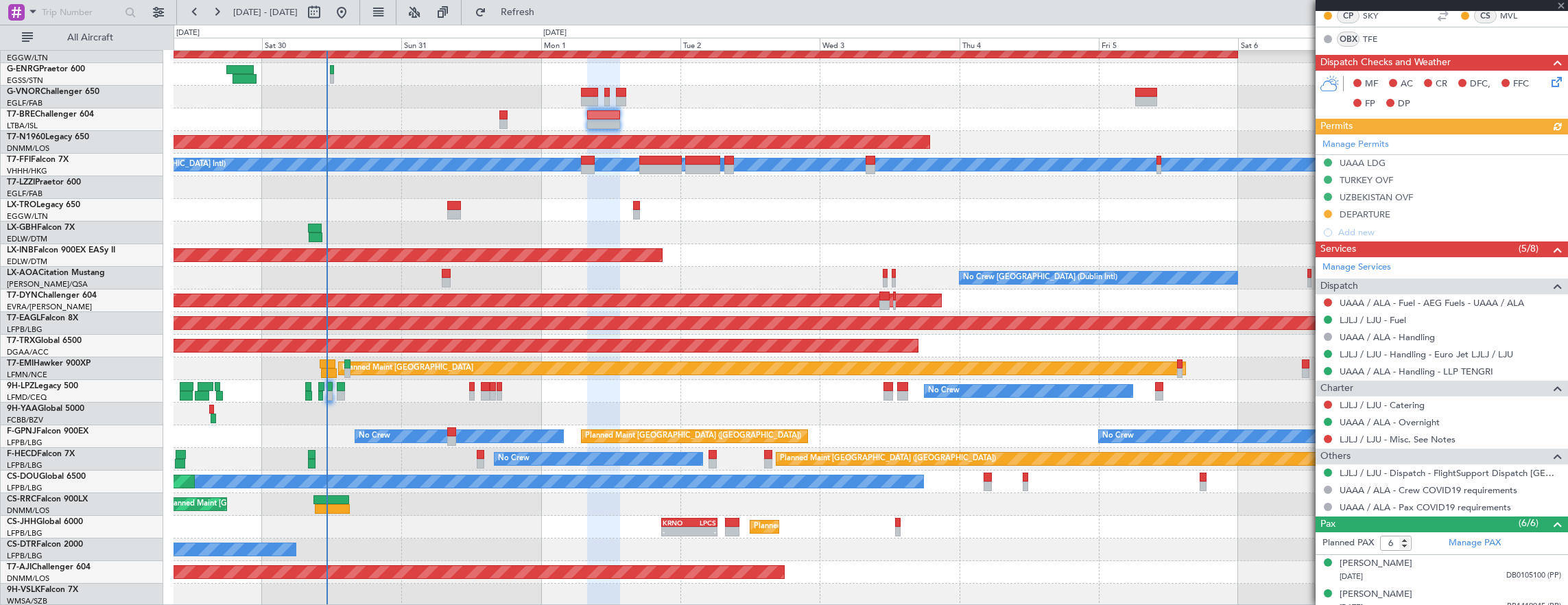
scroll to position [274, 0]
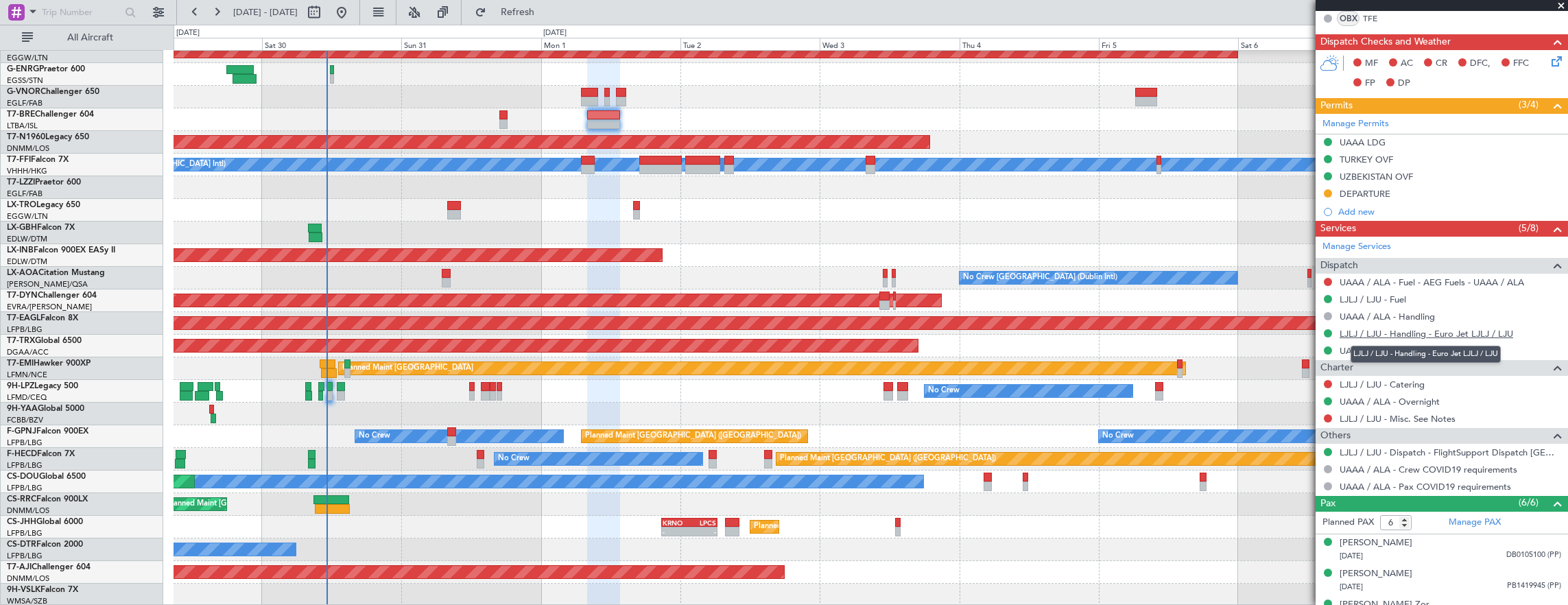
click at [1448, 333] on link "LJLJ / LJU - Handling - Euro Jet LJLJ / LJU" at bounding box center [1426, 333] width 173 height 12
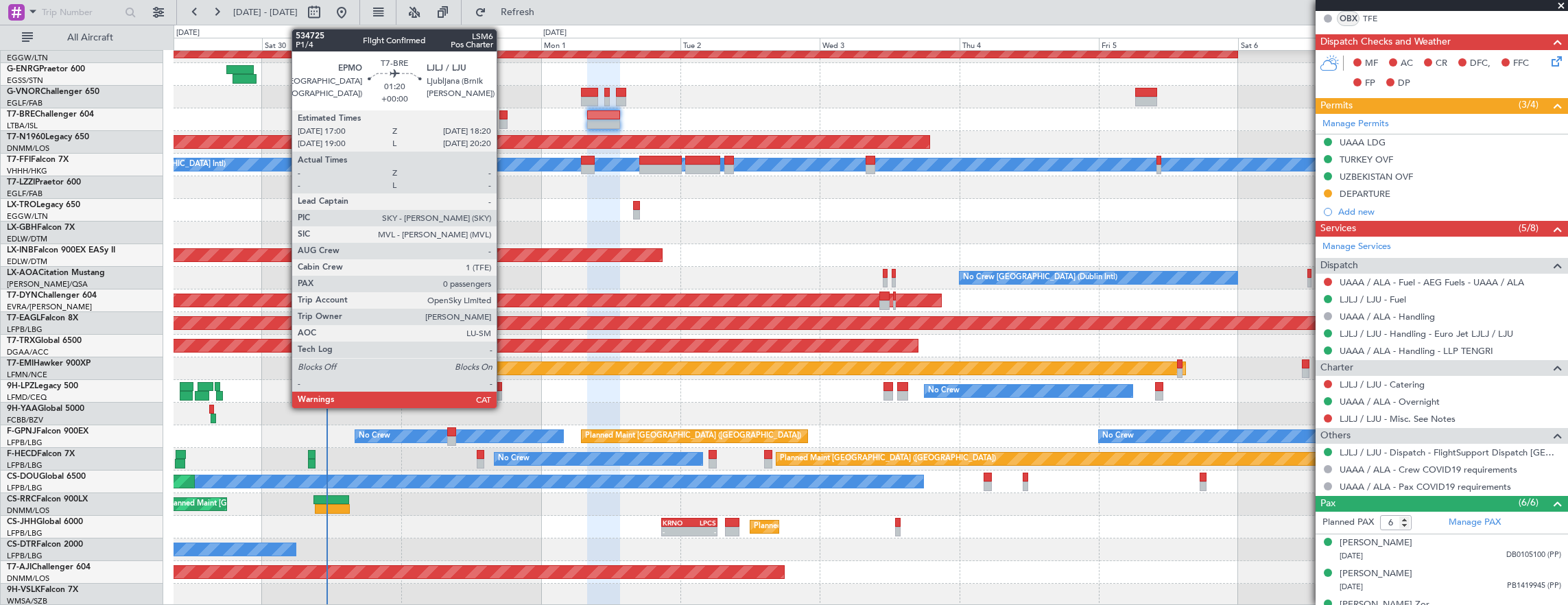
click at [503, 121] on div at bounding box center [503, 124] width 8 height 10
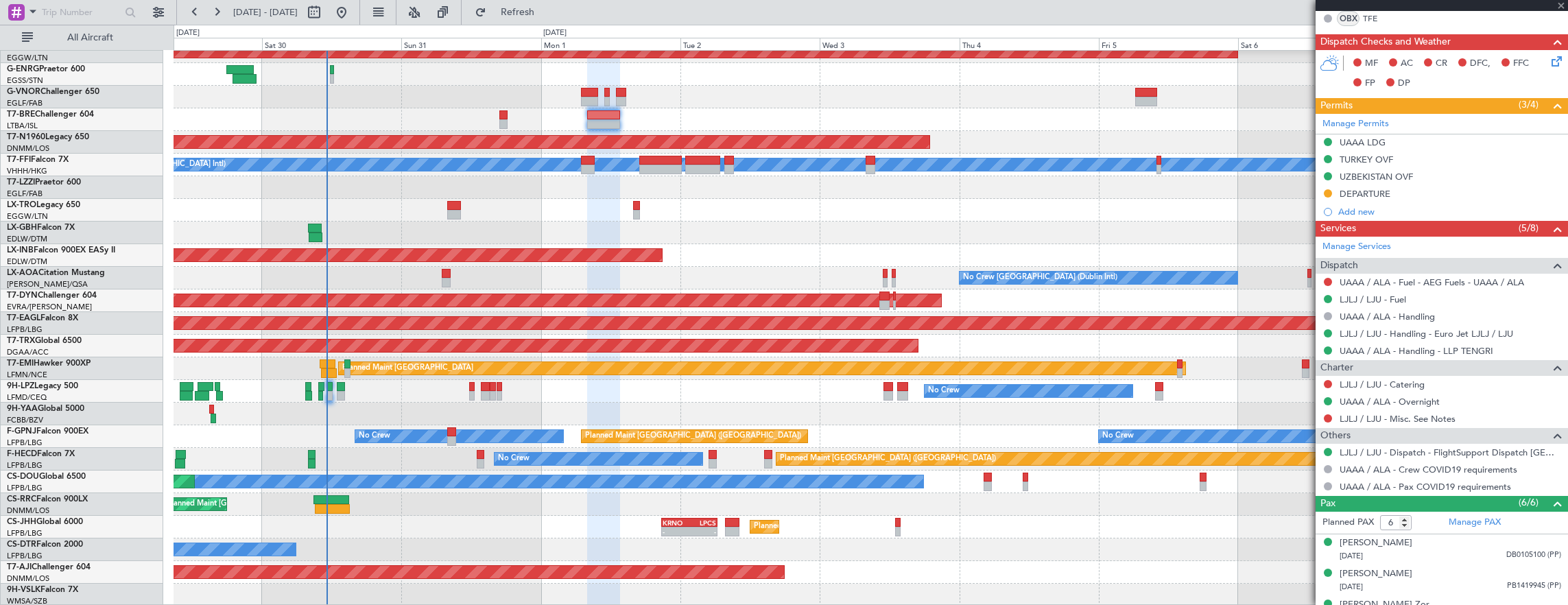
click at [892, 109] on div at bounding box center [871, 97] width 1395 height 23
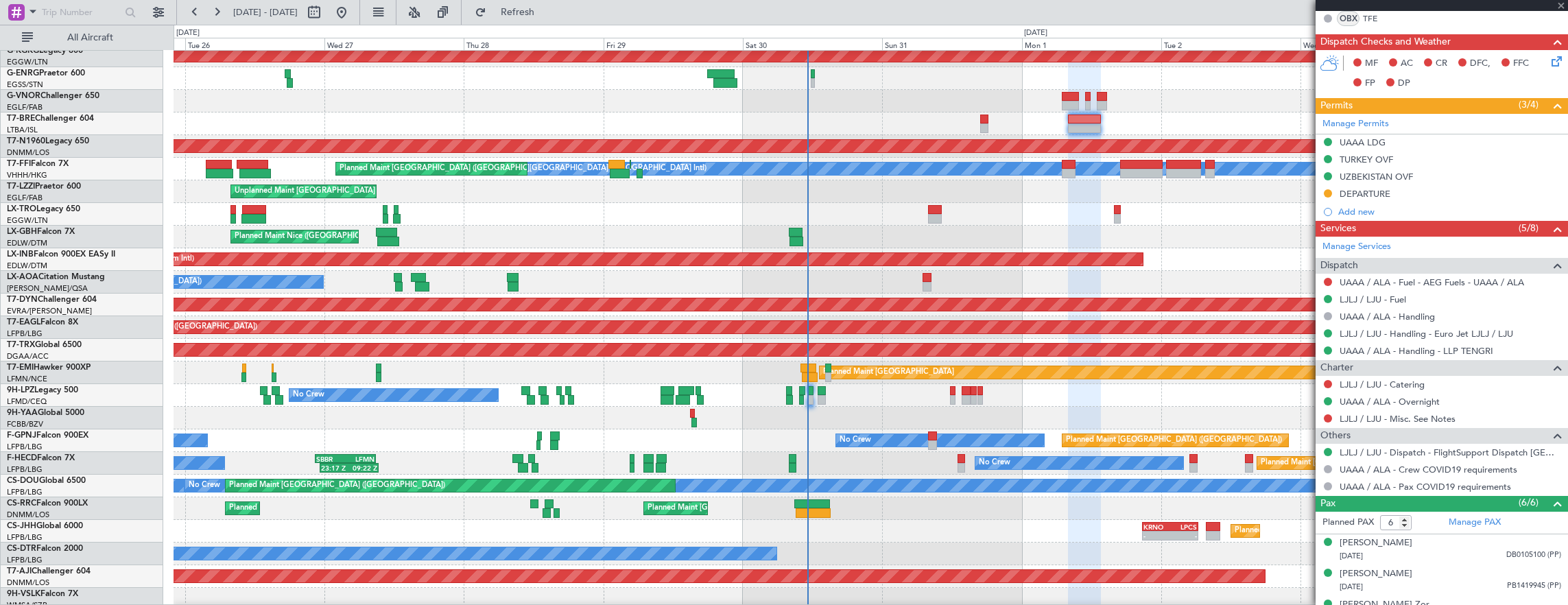
click at [963, 131] on div "Planned Maint Warsaw ([GEOGRAPHIC_DATA])" at bounding box center [871, 124] width 1395 height 23
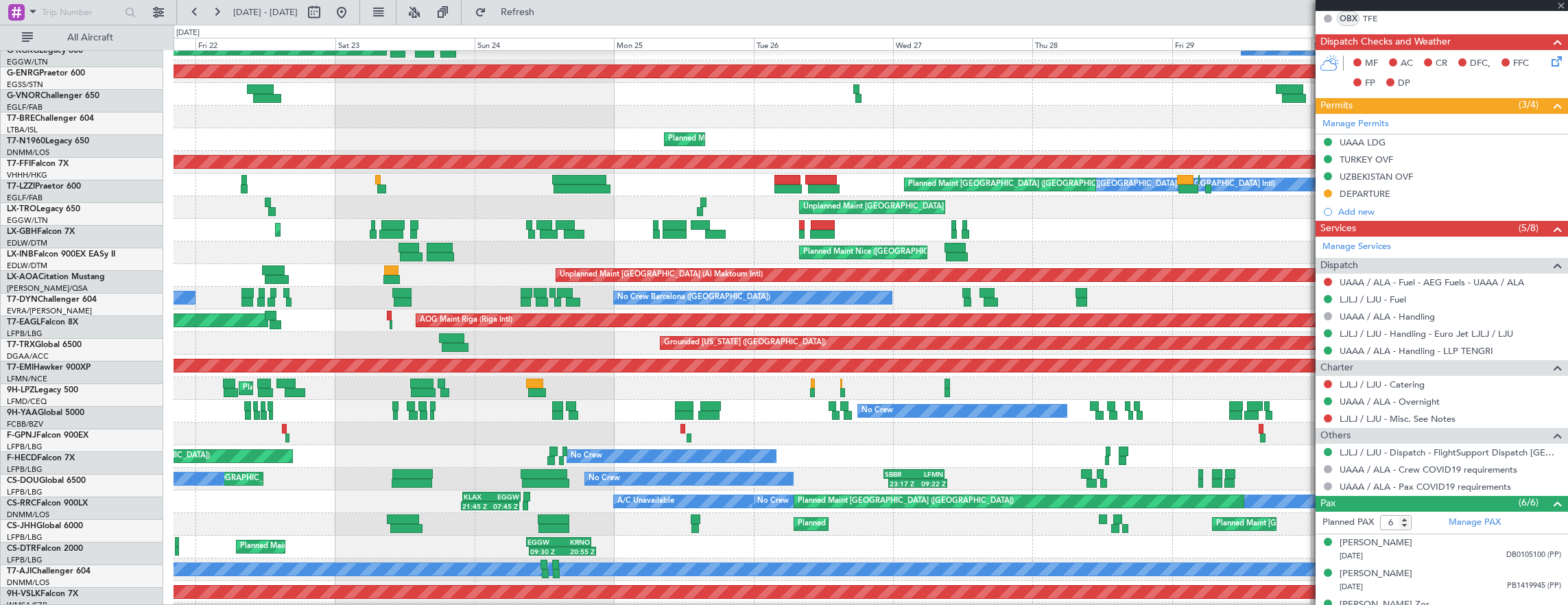
scroll to position [194, 0]
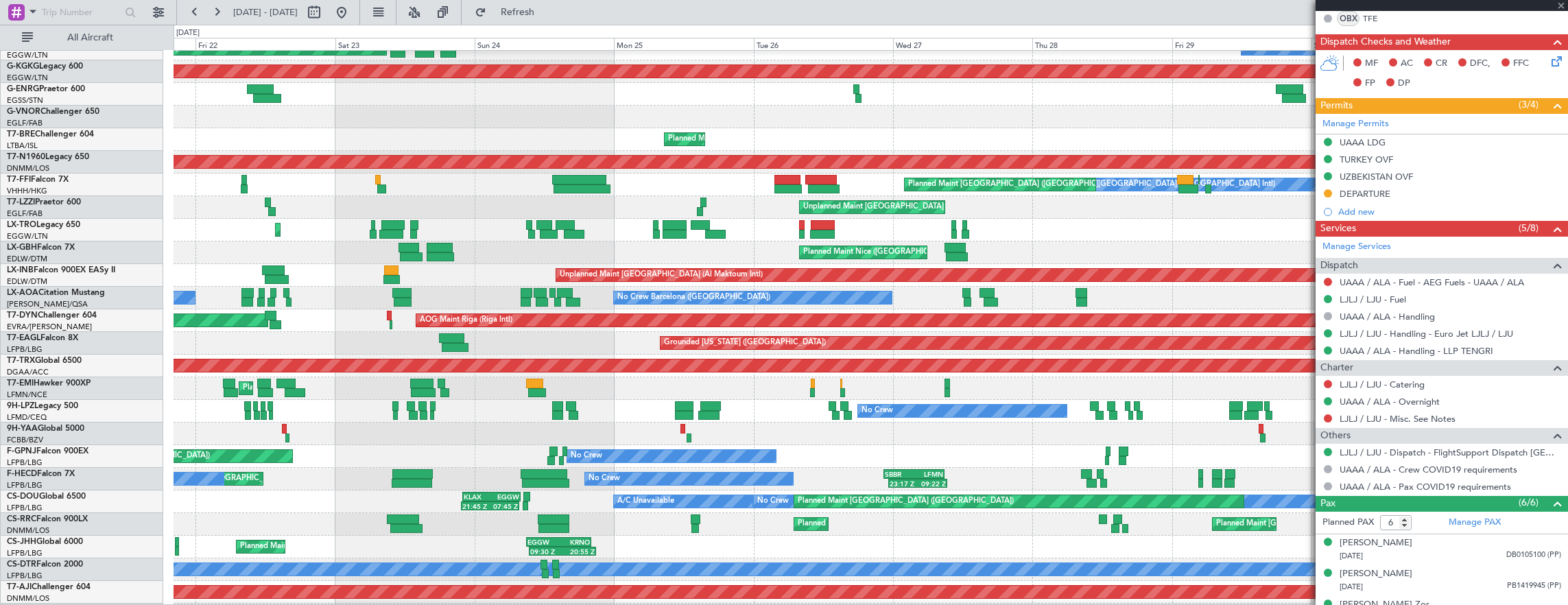
type input "0"
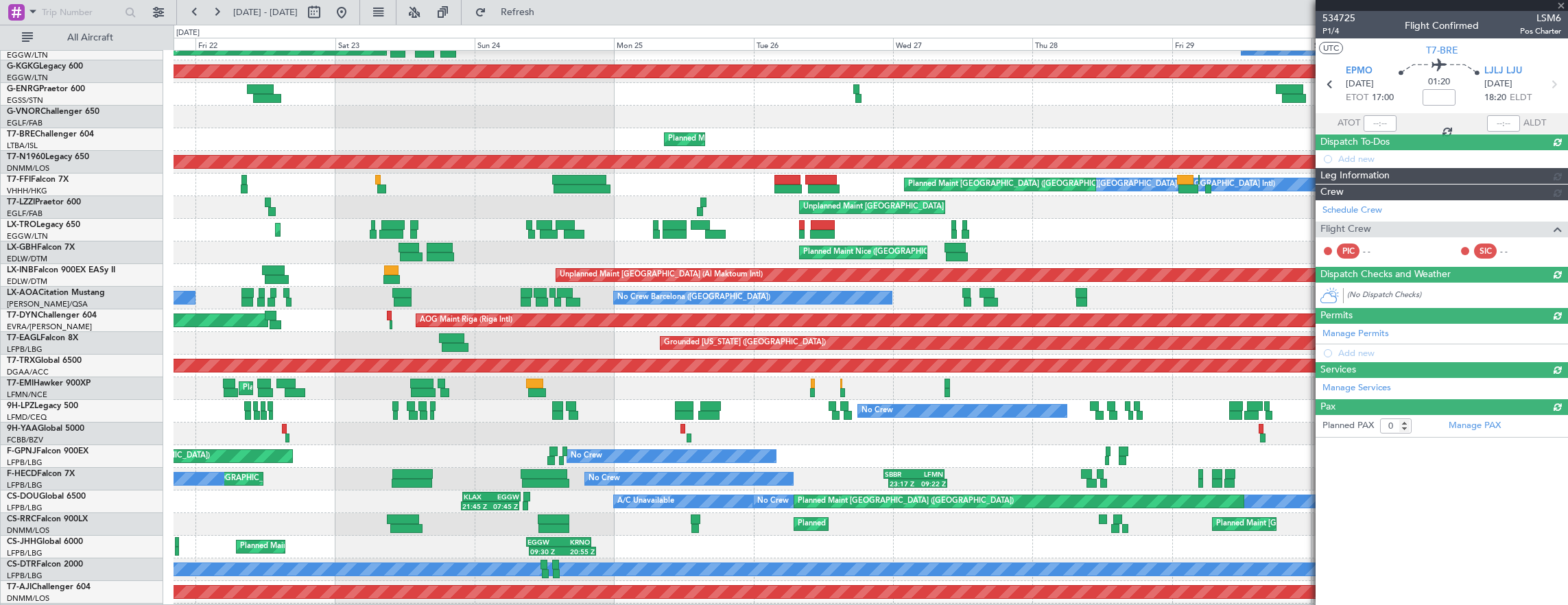
scroll to position [0, 0]
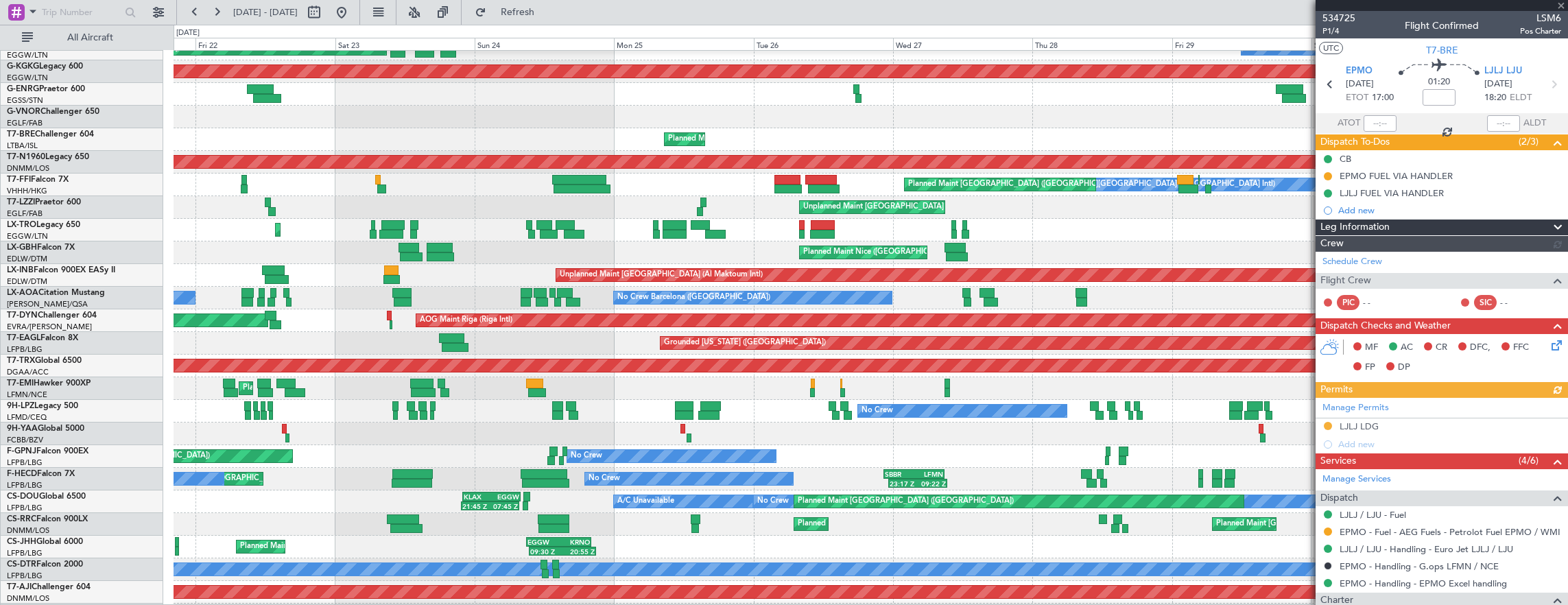
click at [1080, 142] on div "Planned Maint Warsaw ([GEOGRAPHIC_DATA])" at bounding box center [871, 140] width 1395 height 23
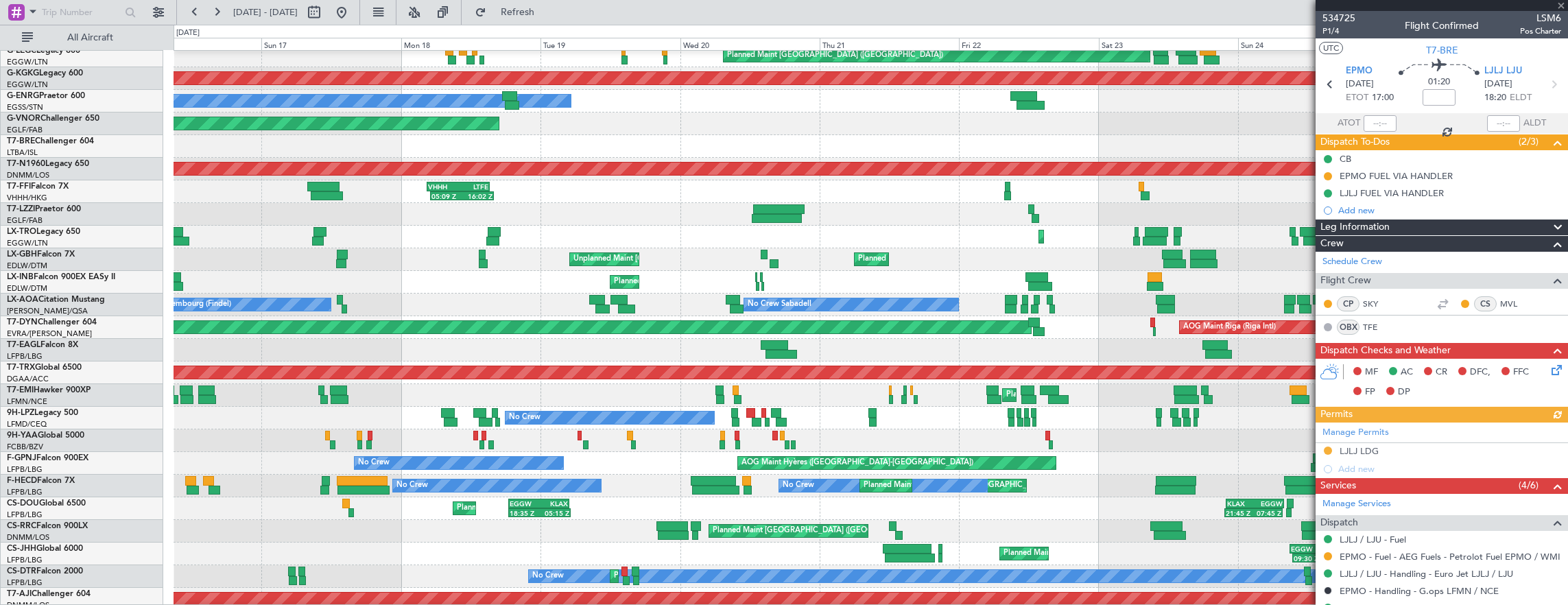
click at [1081, 155] on div "Planned Maint Warsaw ([GEOGRAPHIC_DATA]) Planned Maint [GEOGRAPHIC_DATA] ([GEOG…" at bounding box center [871, 146] width 1395 height 23
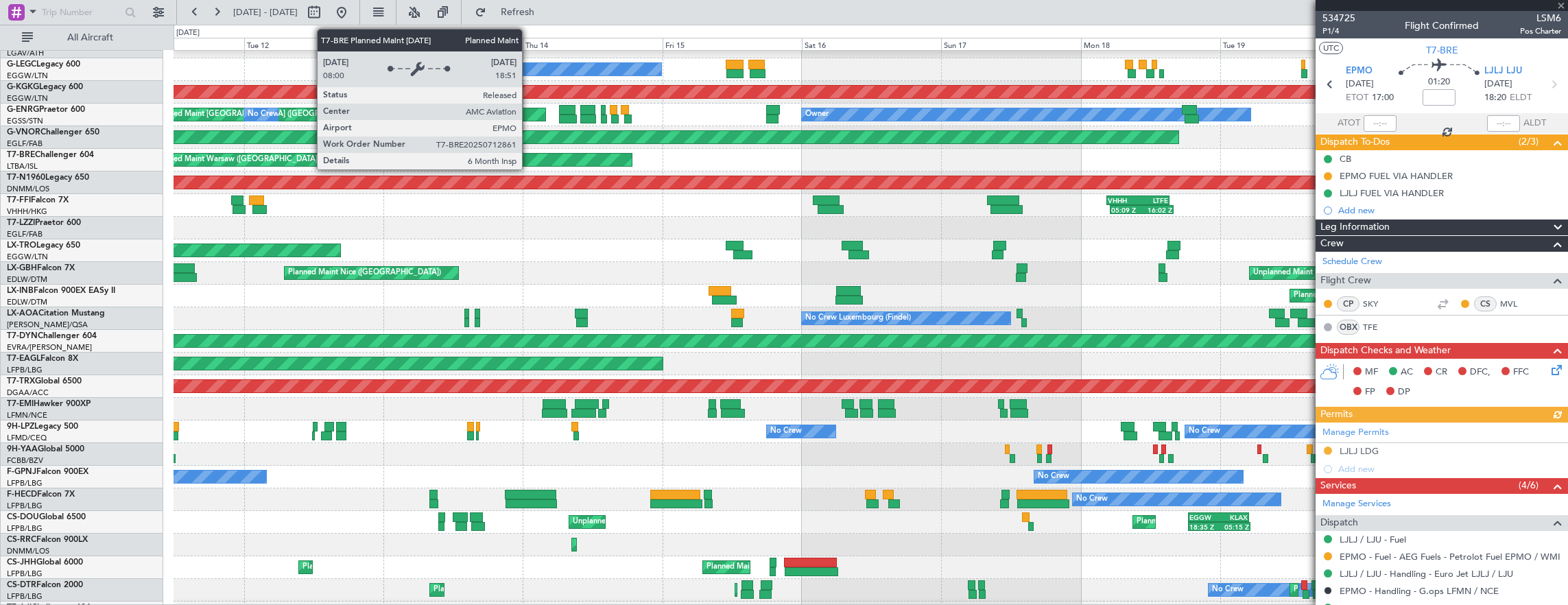
click at [631, 155] on div "Planned Maint Warsaw ([GEOGRAPHIC_DATA])" at bounding box center [391, 160] width 480 height 12
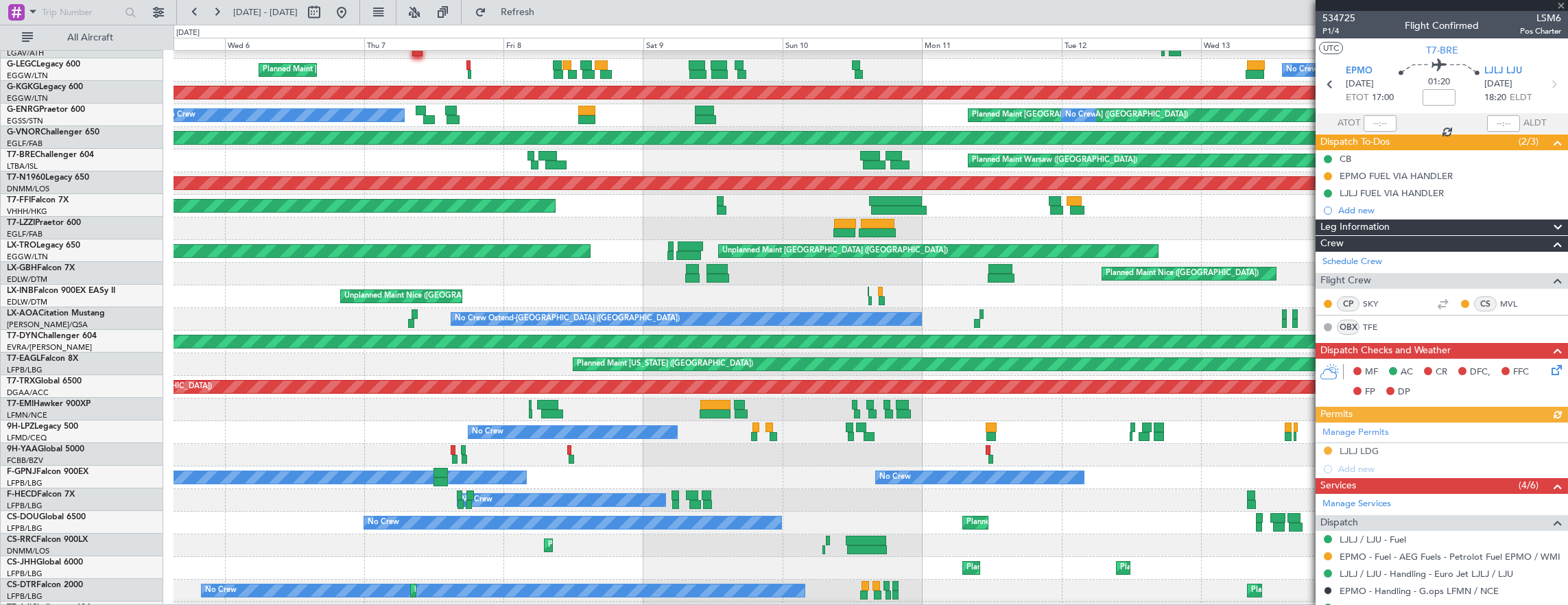
scroll to position [173, 0]
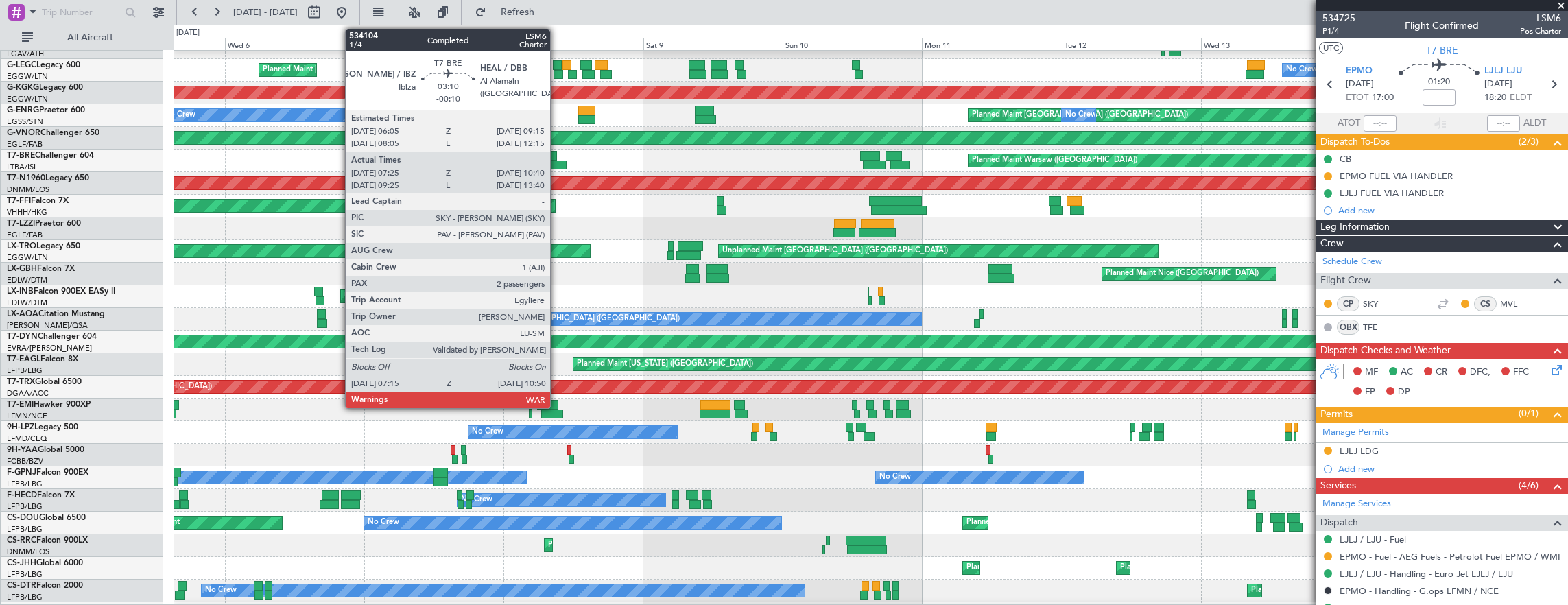
click at [557, 160] on div at bounding box center [556, 165] width 21 height 10
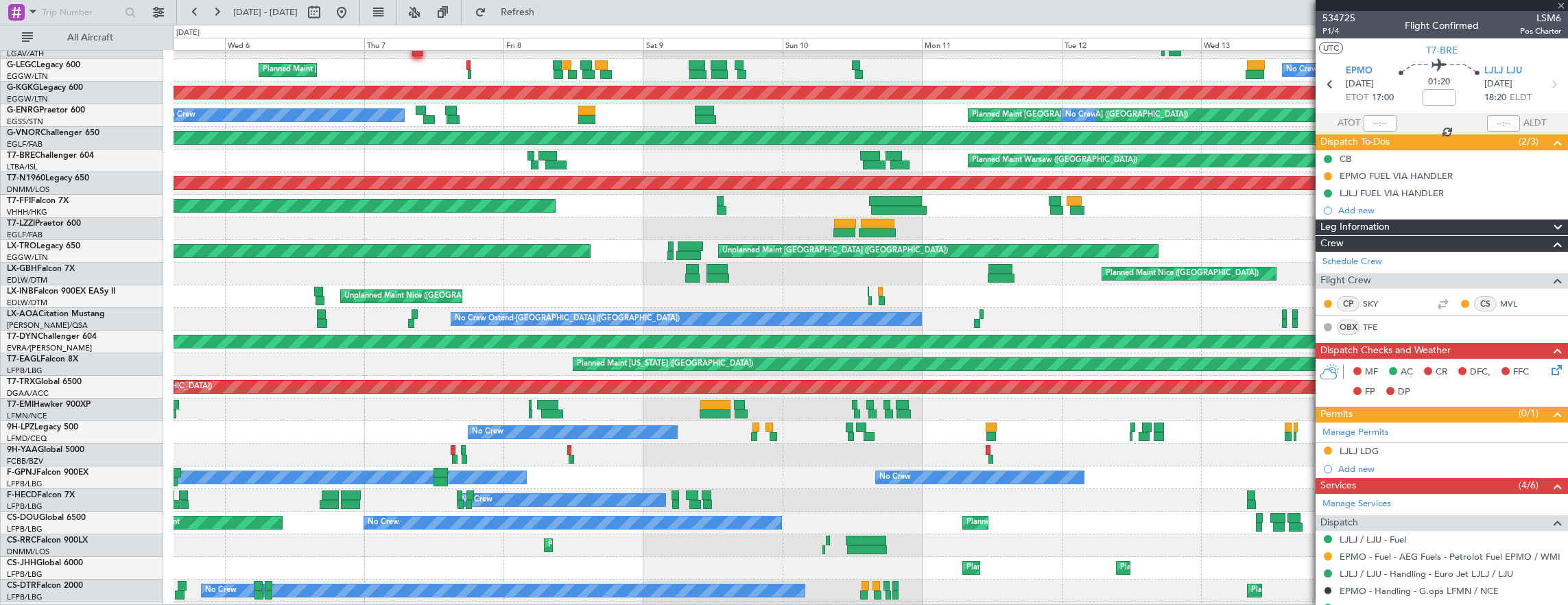
type input "-00:10"
type input "07:25"
type input "10:40"
type input "2"
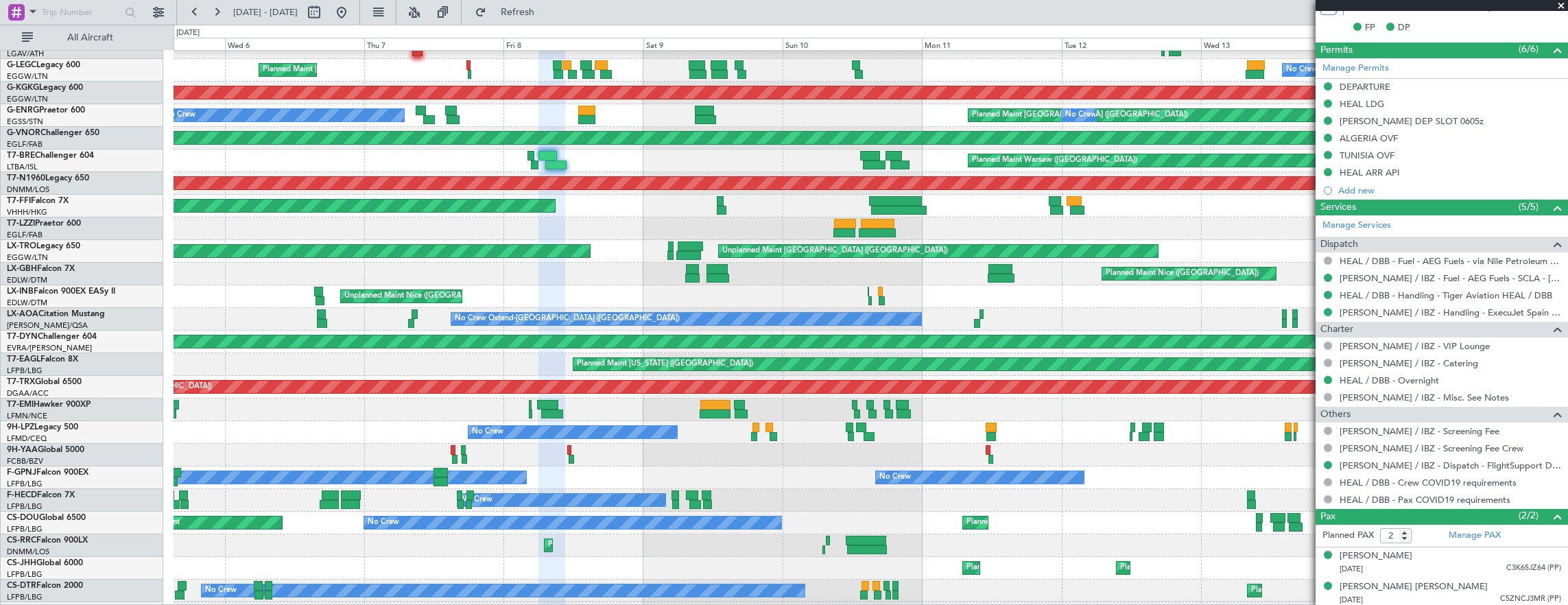
scroll to position [0, 0]
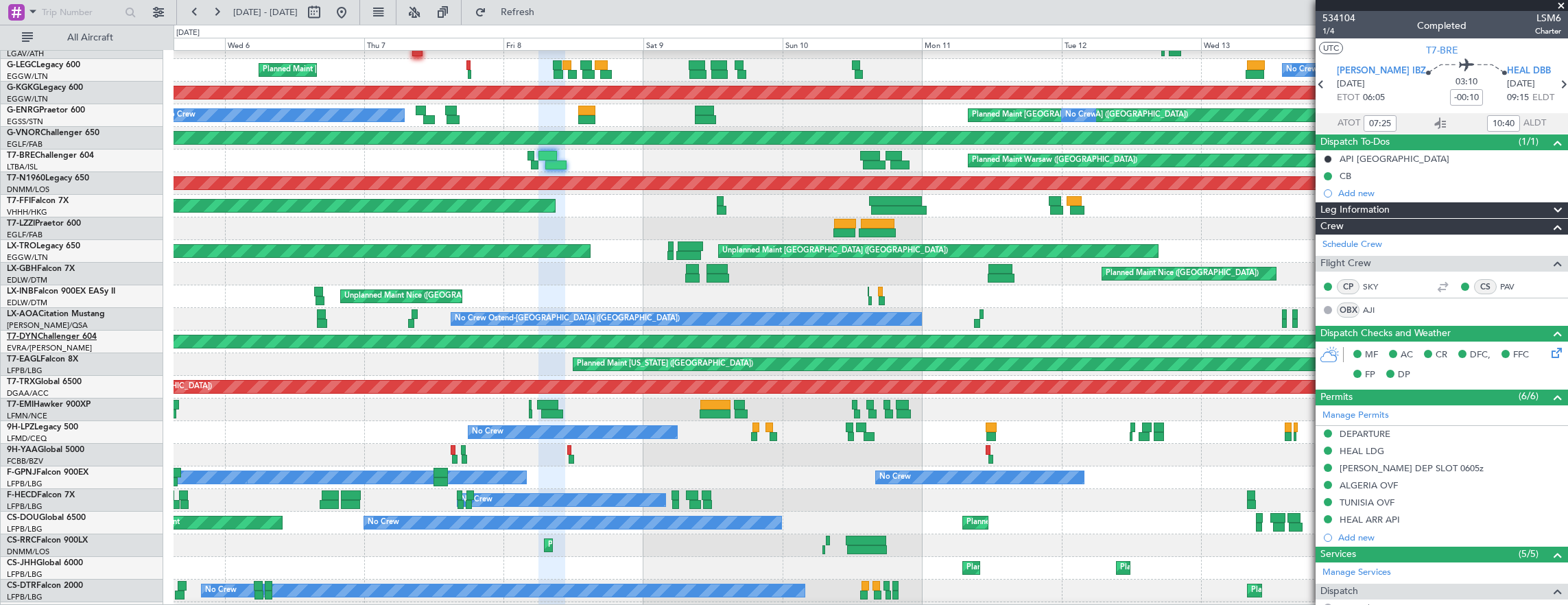
click at [46, 336] on link "T7-DYN Challenger 604" at bounding box center [52, 337] width 90 height 8
click at [1106, 270] on div "Planned Maint Nice ([GEOGRAPHIC_DATA])" at bounding box center [1182, 274] width 153 height 21
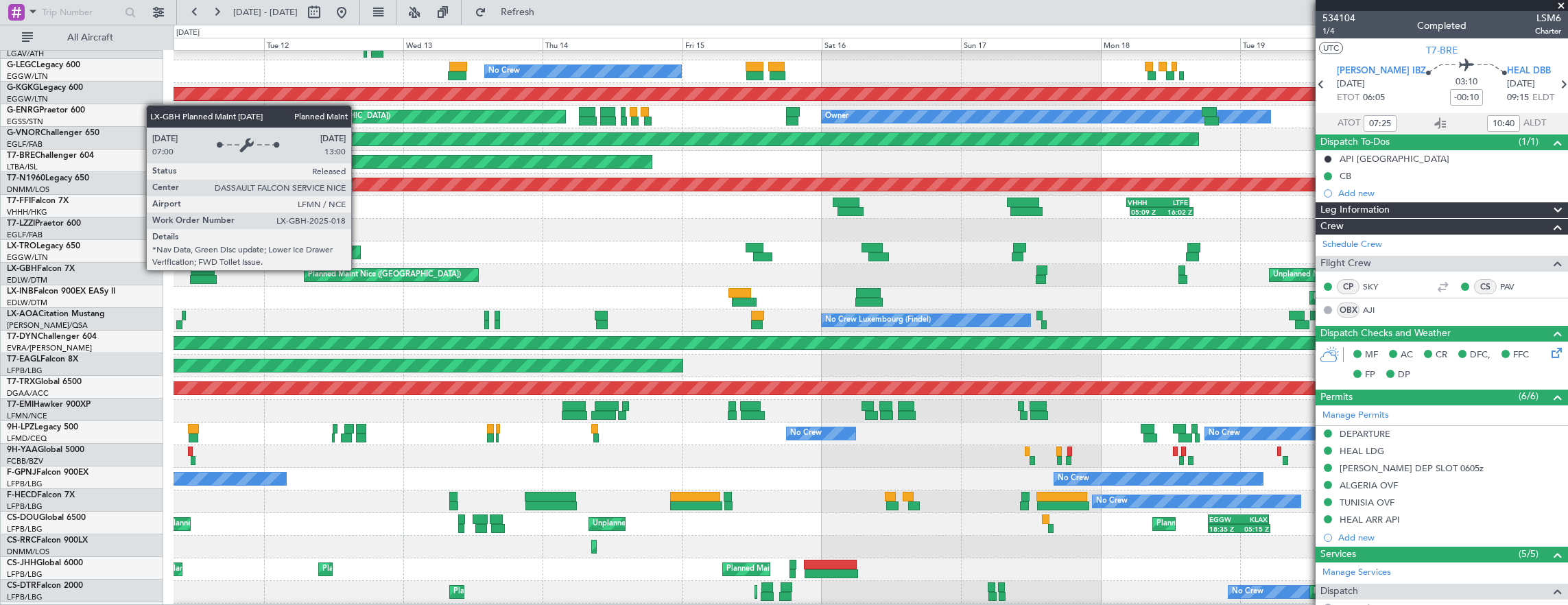
scroll to position [171, 0]
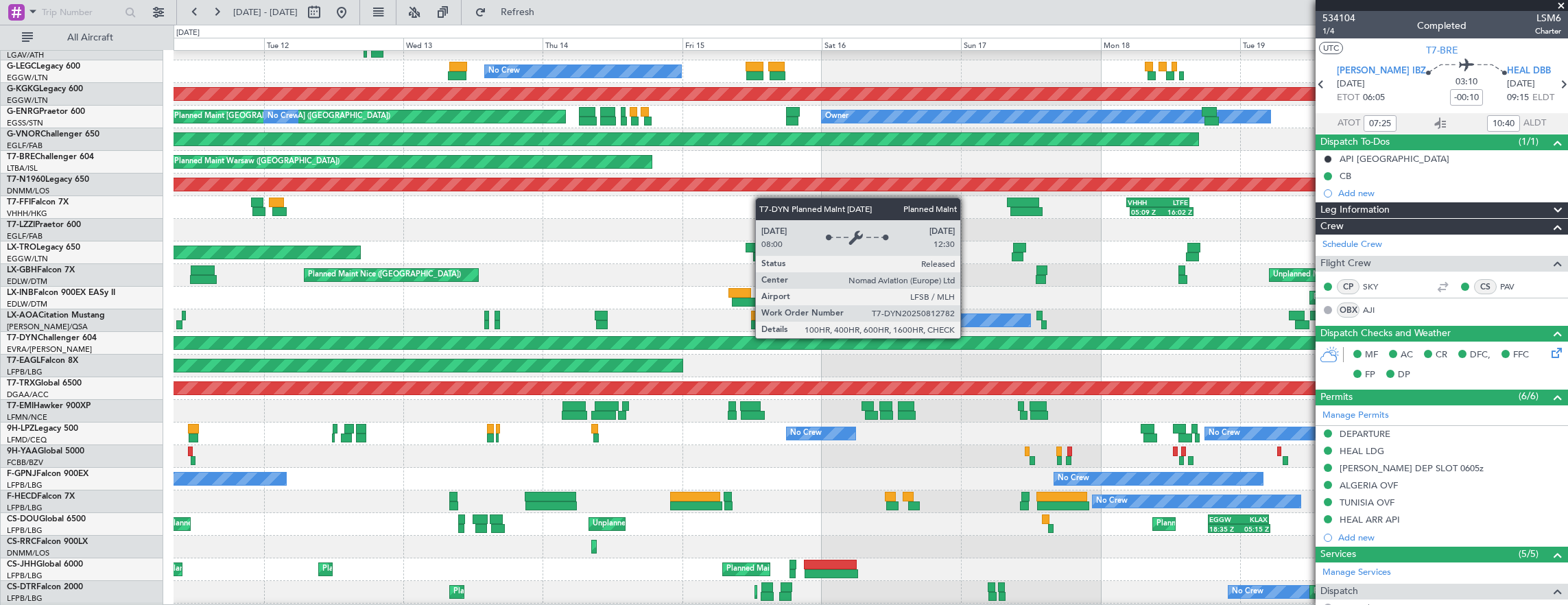
click at [186, 337] on div "Planned Maint [GEOGRAPHIC_DATA]-[GEOGRAPHIC_DATA]" at bounding box center [255, 343] width 2952 height 12
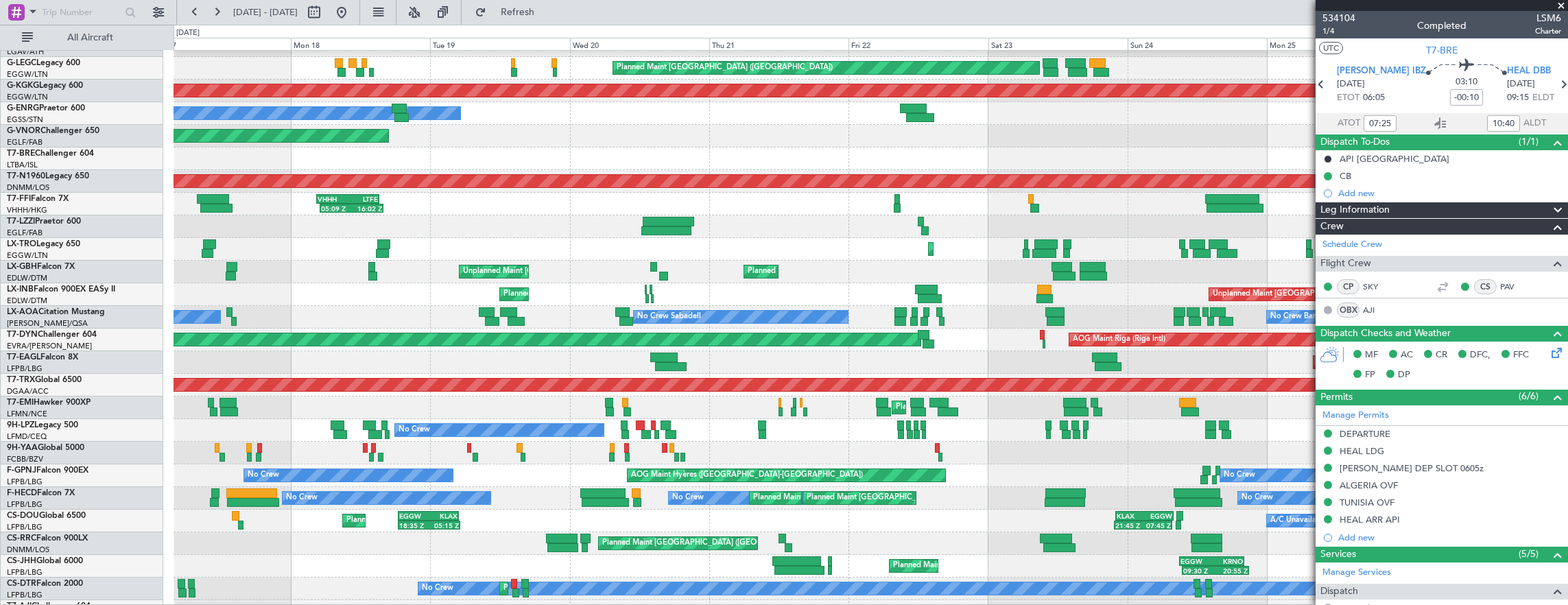
click at [1112, 330] on div "Planned Maint [GEOGRAPHIC_DATA]-[GEOGRAPHIC_DATA] AOG Maint Riga (Riga Intl)" at bounding box center [871, 340] width 1395 height 23
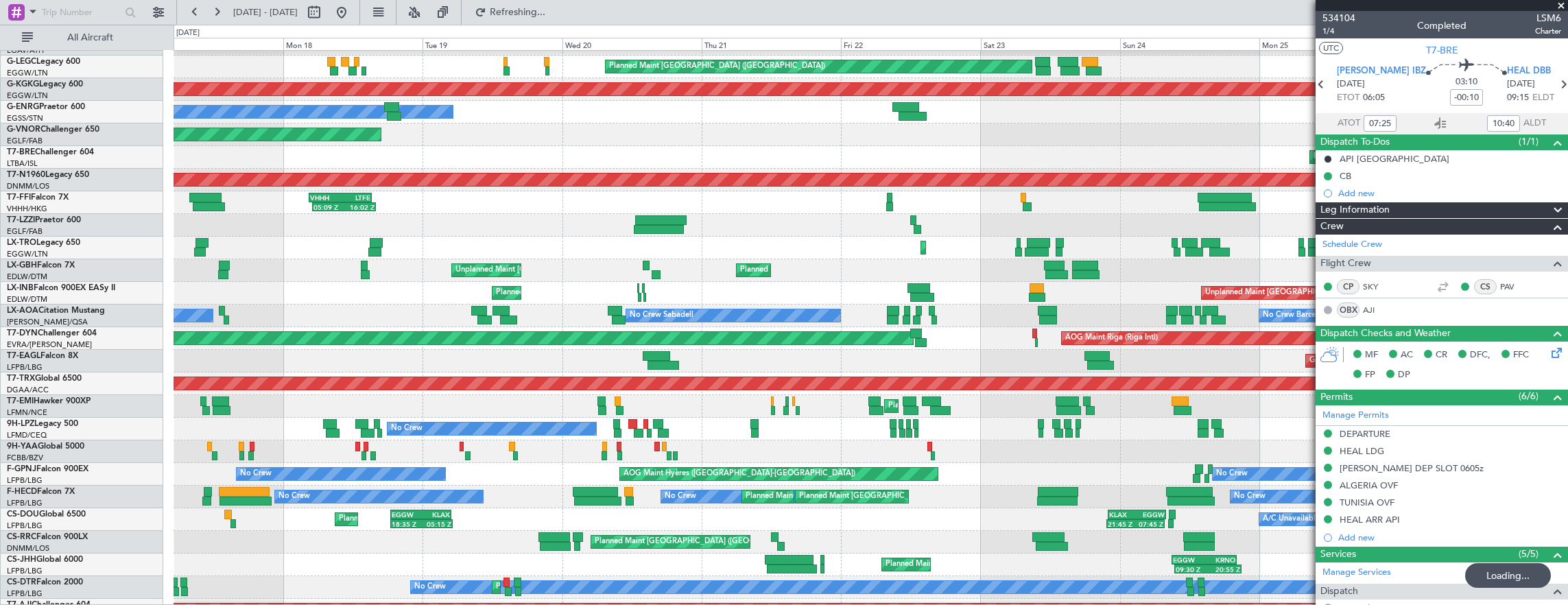
click at [914, 339] on div "Planned Maint [GEOGRAPHIC_DATA]-[GEOGRAPHIC_DATA] AOG Maint Riga (Riga Intl)" at bounding box center [871, 338] width 1395 height 23
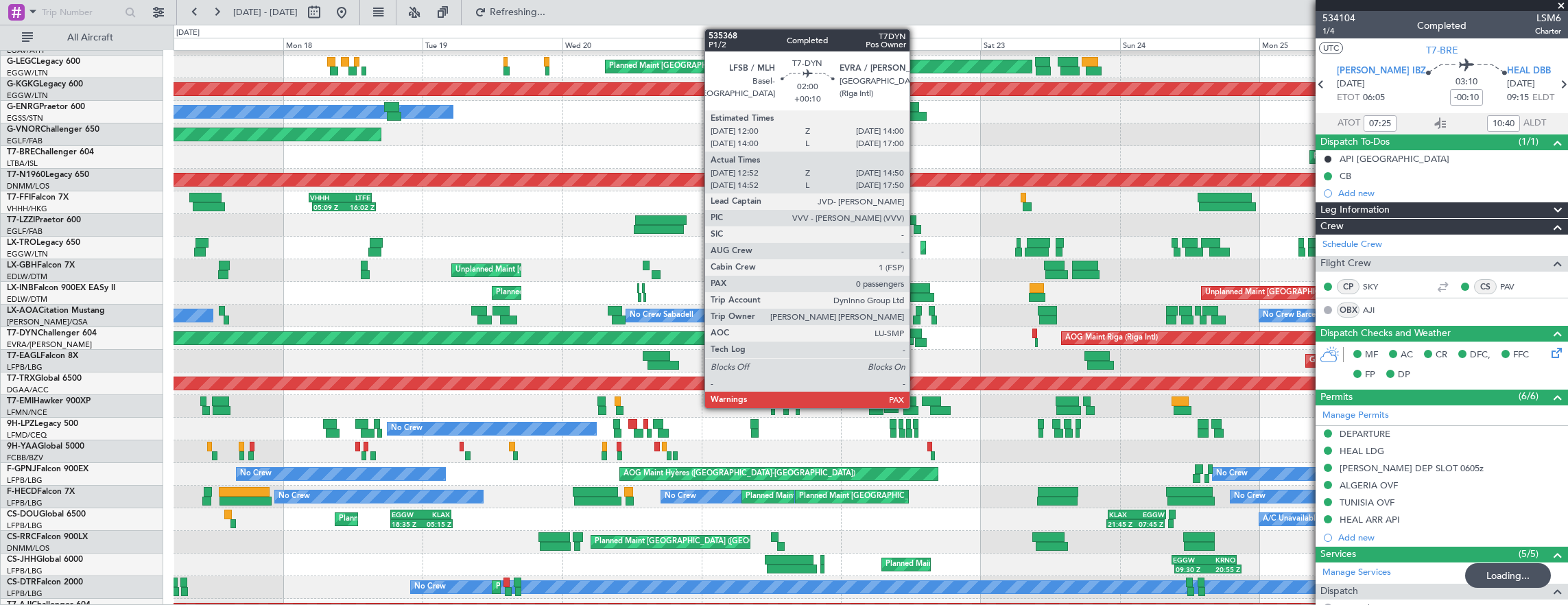
click at [917, 338] on div at bounding box center [921, 343] width 12 height 10
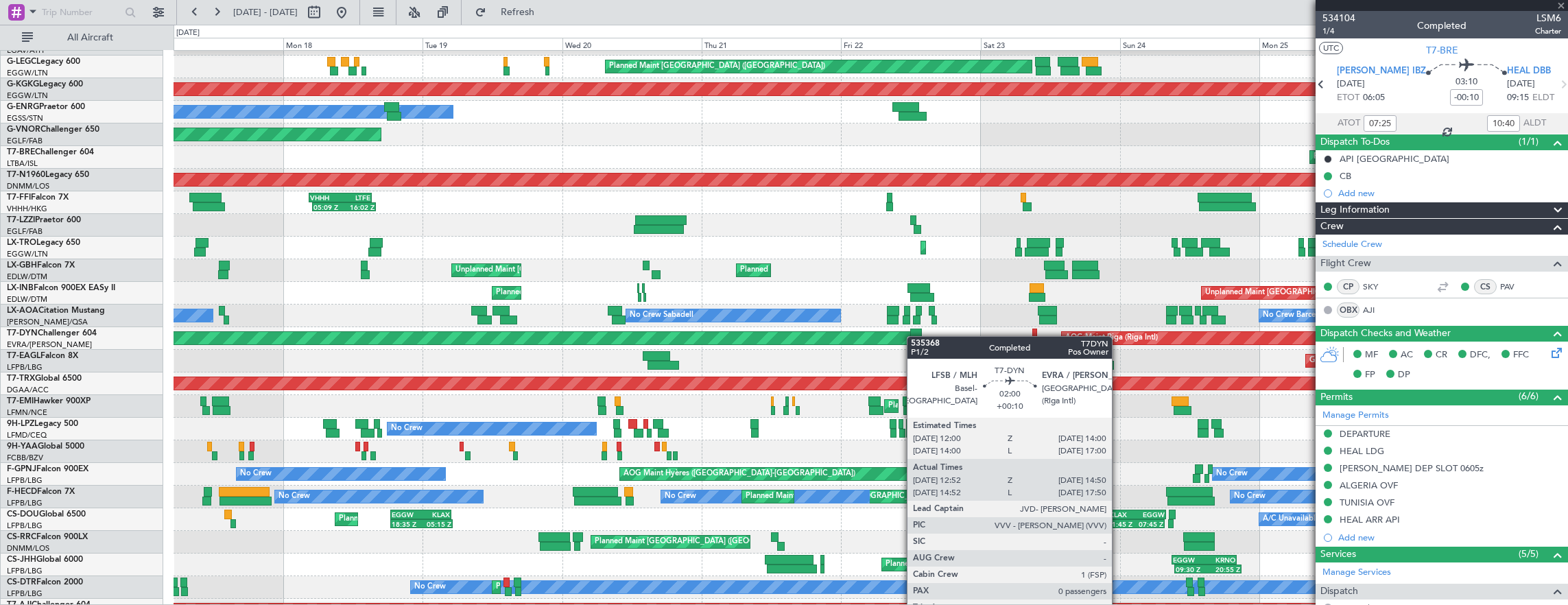
type input "+00:10"
type input "12:52"
type input "14:50"
type input "0"
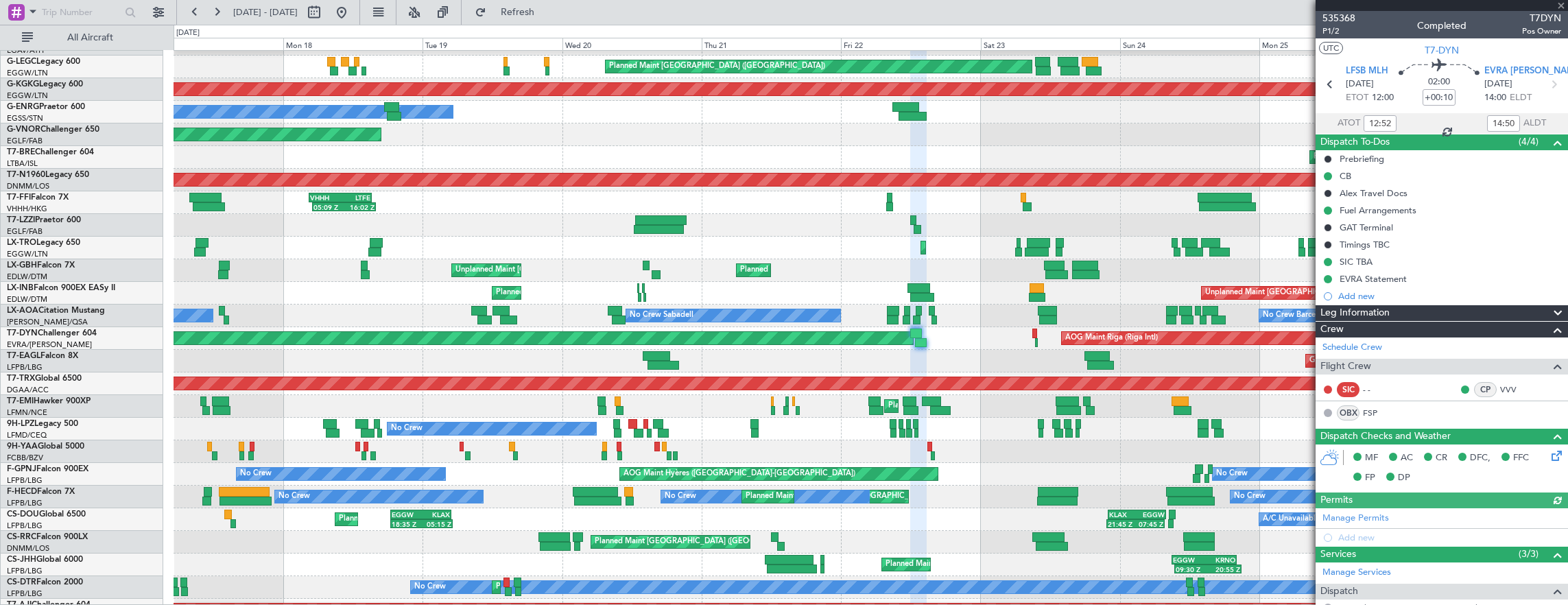
scroll to position [138, 0]
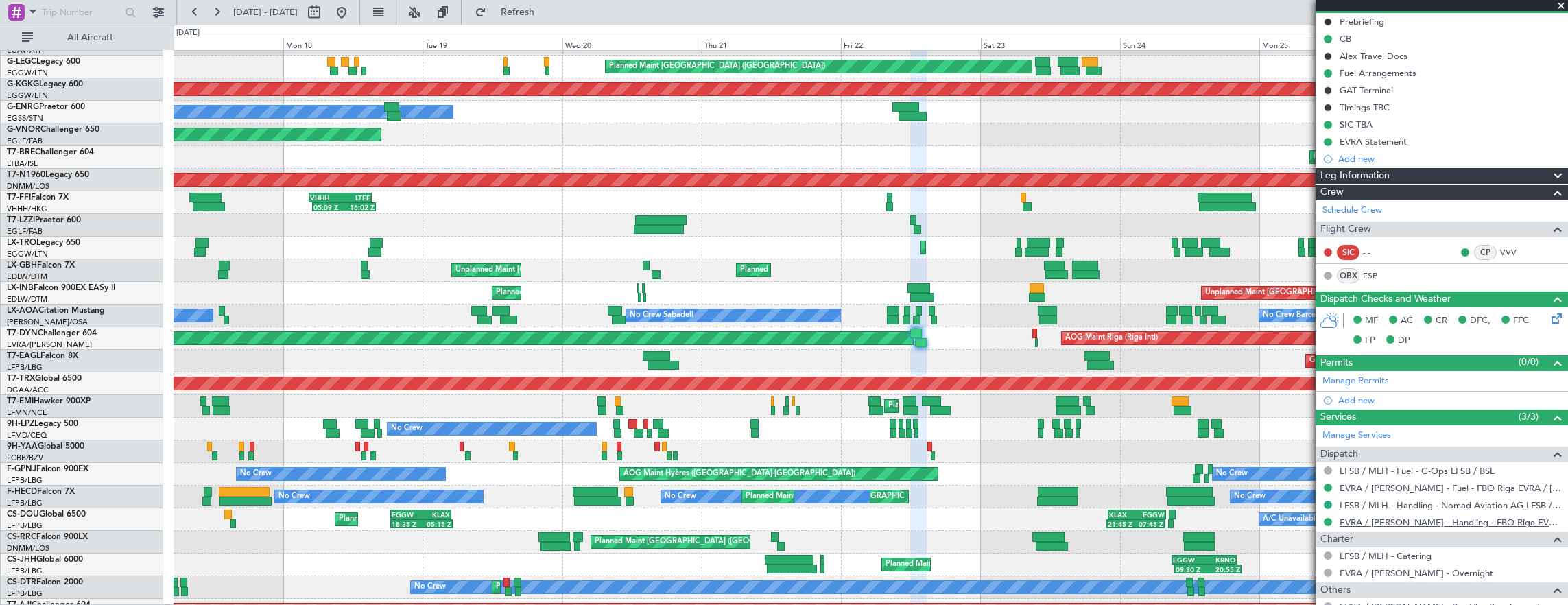
click at [1367, 516] on link "EVRA / [PERSON_NAME] - Handling - FBO Riga EVRA / [PERSON_NAME]" at bounding box center [1450, 522] width 221 height 12
click at [230, 404] on div "Planned Maint [PERSON_NAME]" at bounding box center [871, 406] width 1395 height 23
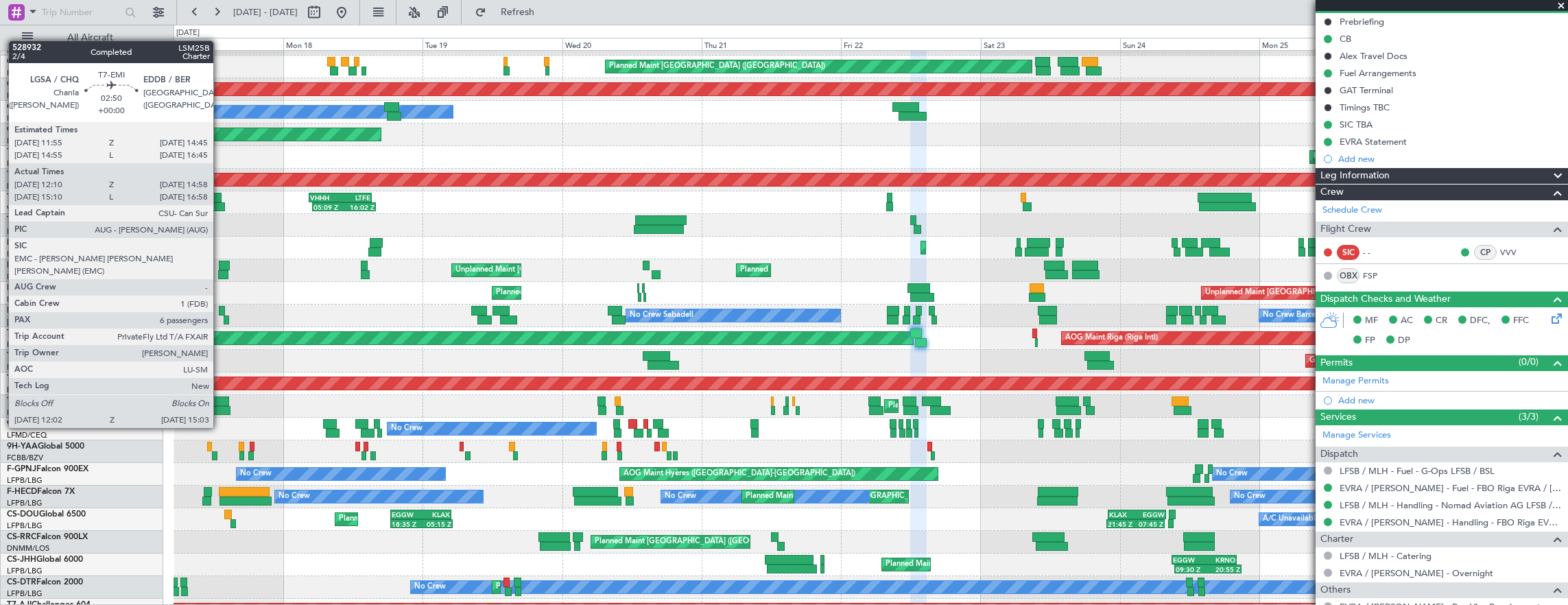
click at [220, 402] on div at bounding box center [220, 402] width 17 height 10
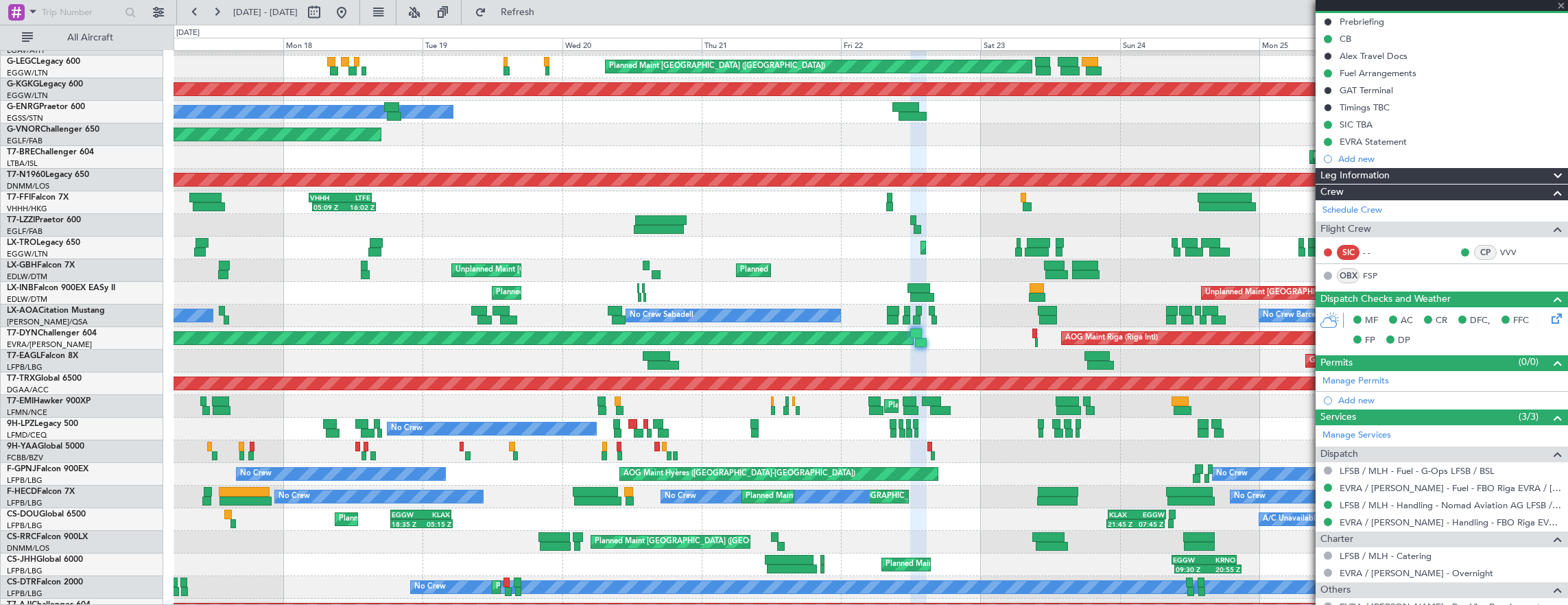
type input "12:10"
type input "14:58"
type input "6"
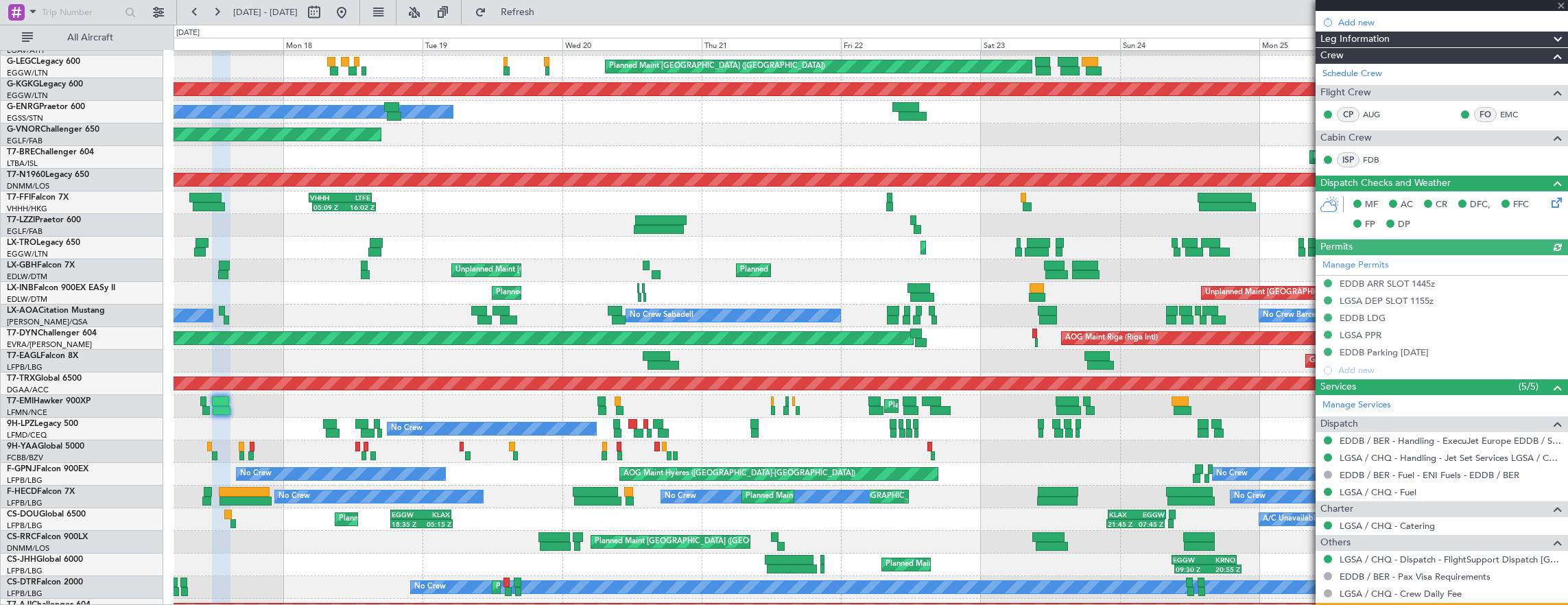
scroll to position [206, 0]
click at [1407, 434] on link "EDDB / BER - Handling - ExecuJet Europe EDDB / SXF" at bounding box center [1450, 439] width 221 height 12
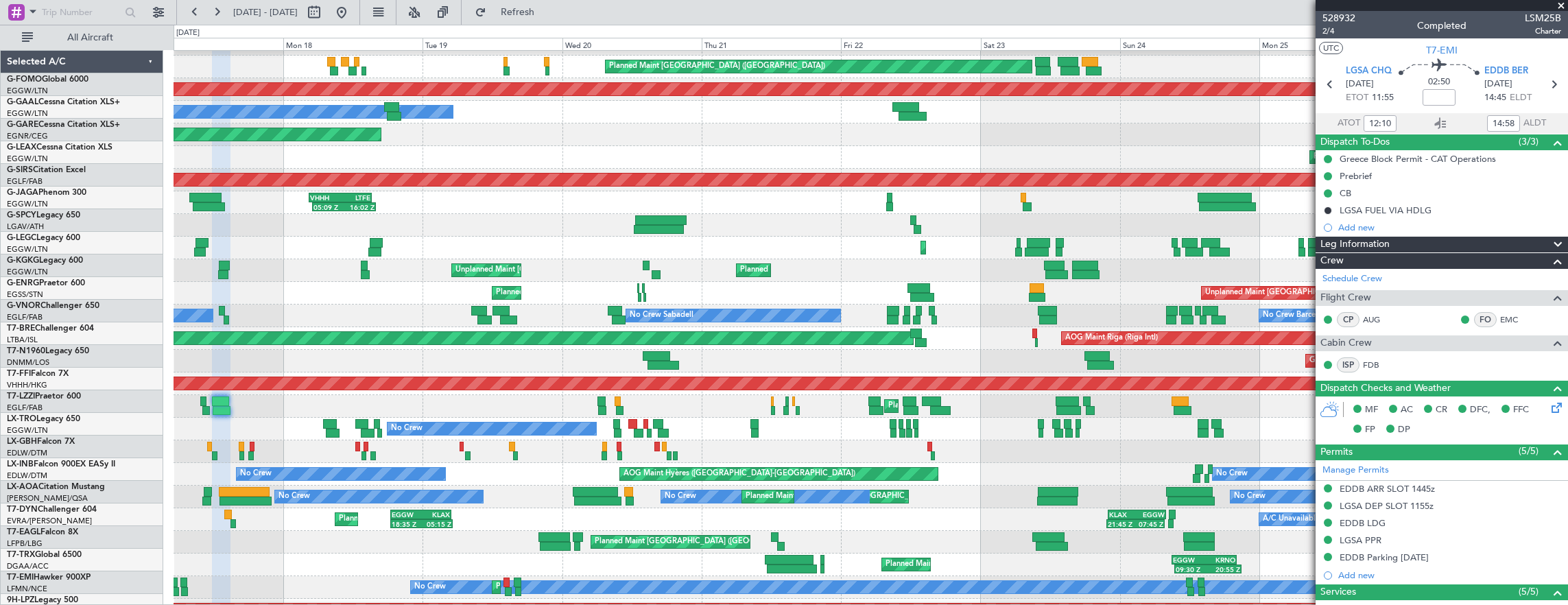
scroll to position [206, 0]
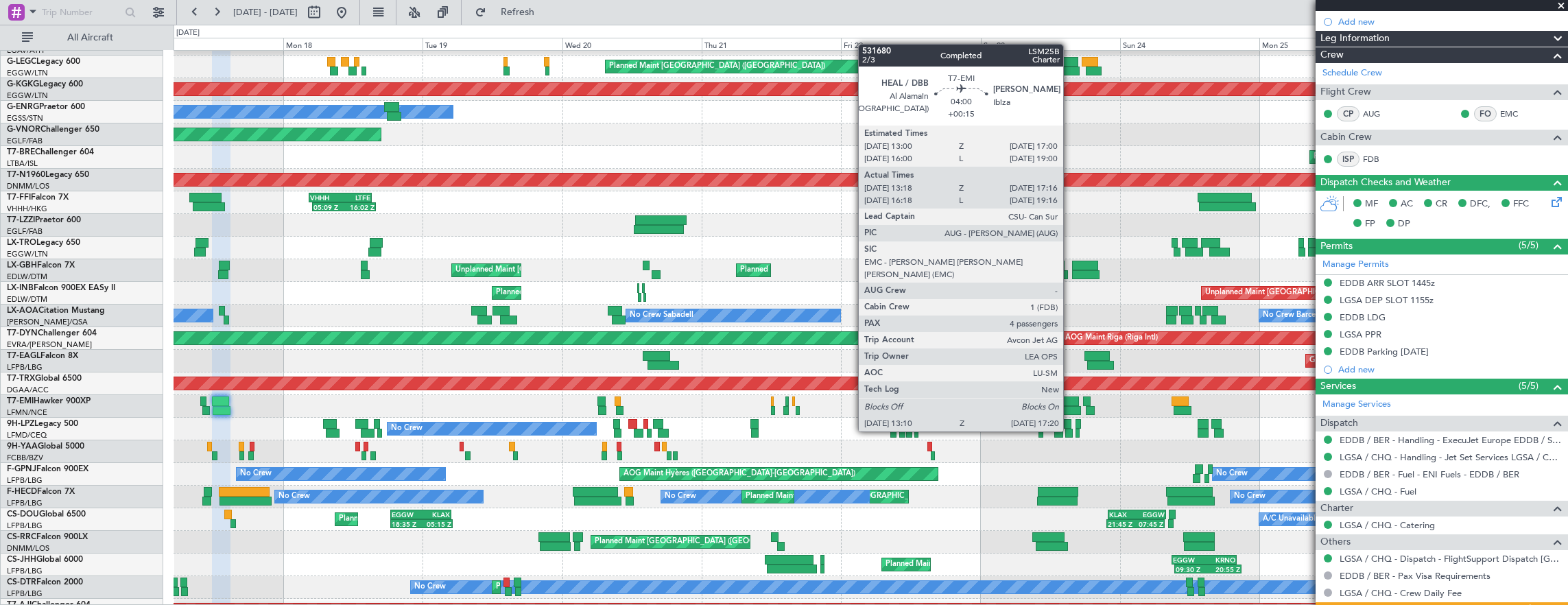
click at [1070, 406] on div at bounding box center [1069, 411] width 25 height 10
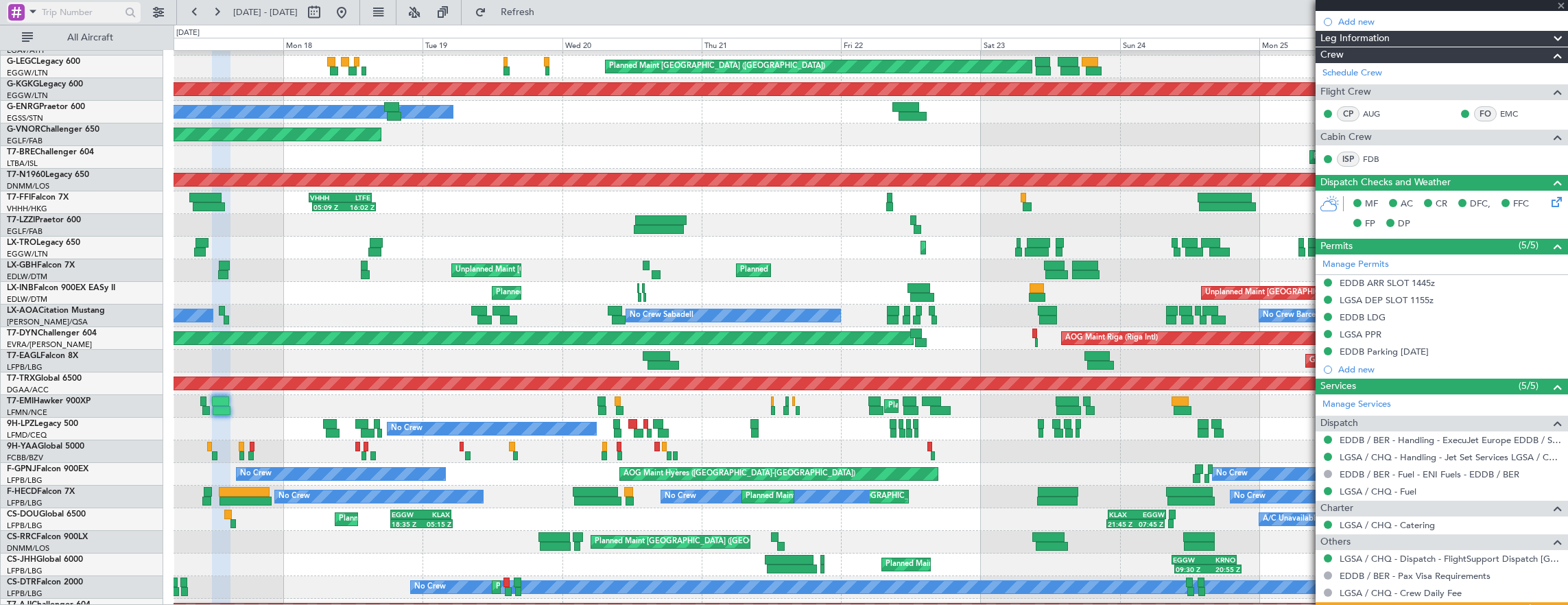
type input "+00:15"
type input "13:18"
type input "17:16"
type input "4"
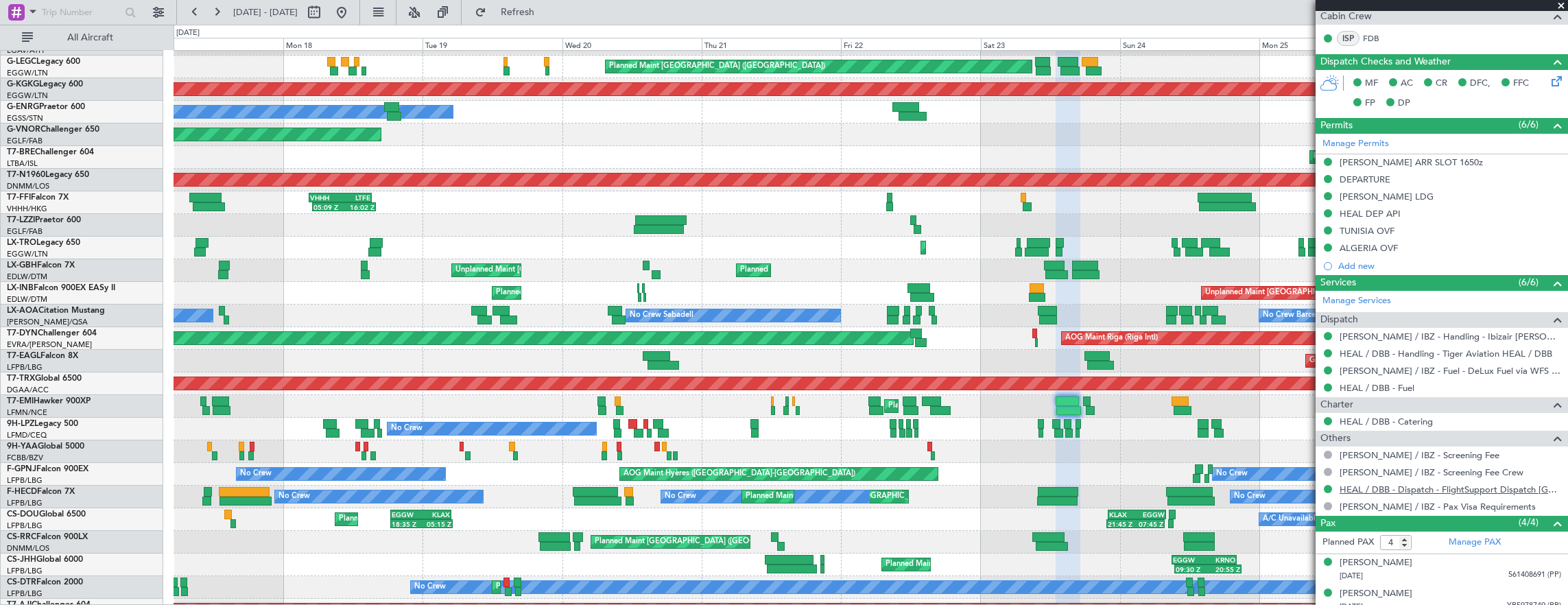
scroll to position [343, 0]
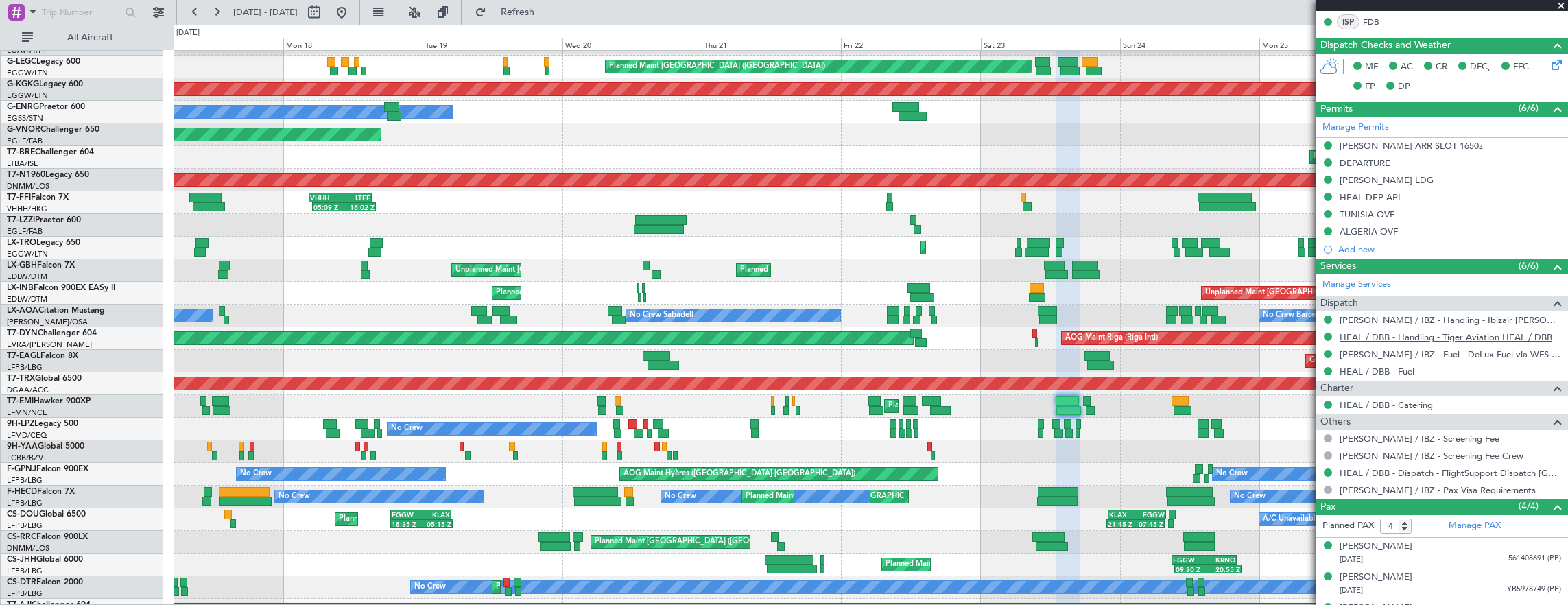
click at [1417, 331] on link "HEAL / DBB - Handling - Tiger Aviation HEAL / DBB" at bounding box center [1446, 337] width 213 height 12
click at [67, 400] on link "T7-EMI Hawker 900XP" at bounding box center [49, 402] width 84 height 8
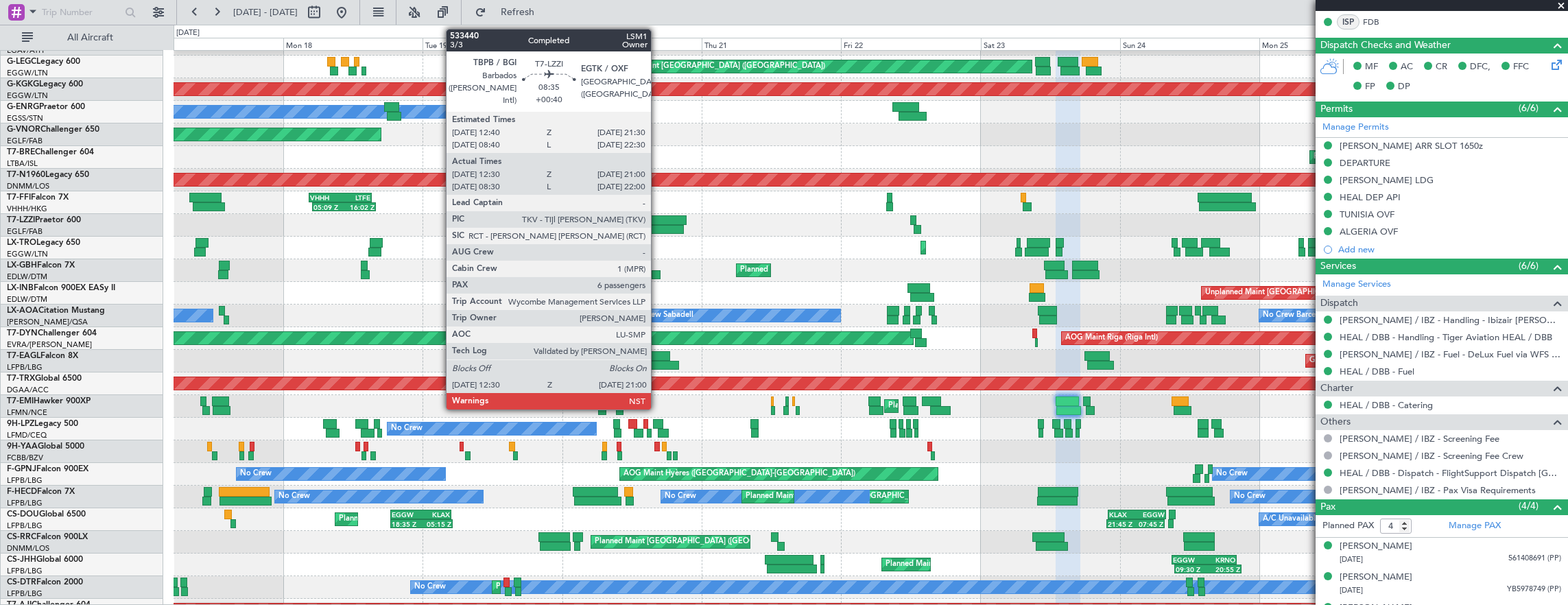
click at [658, 217] on div at bounding box center [661, 220] width 52 height 10
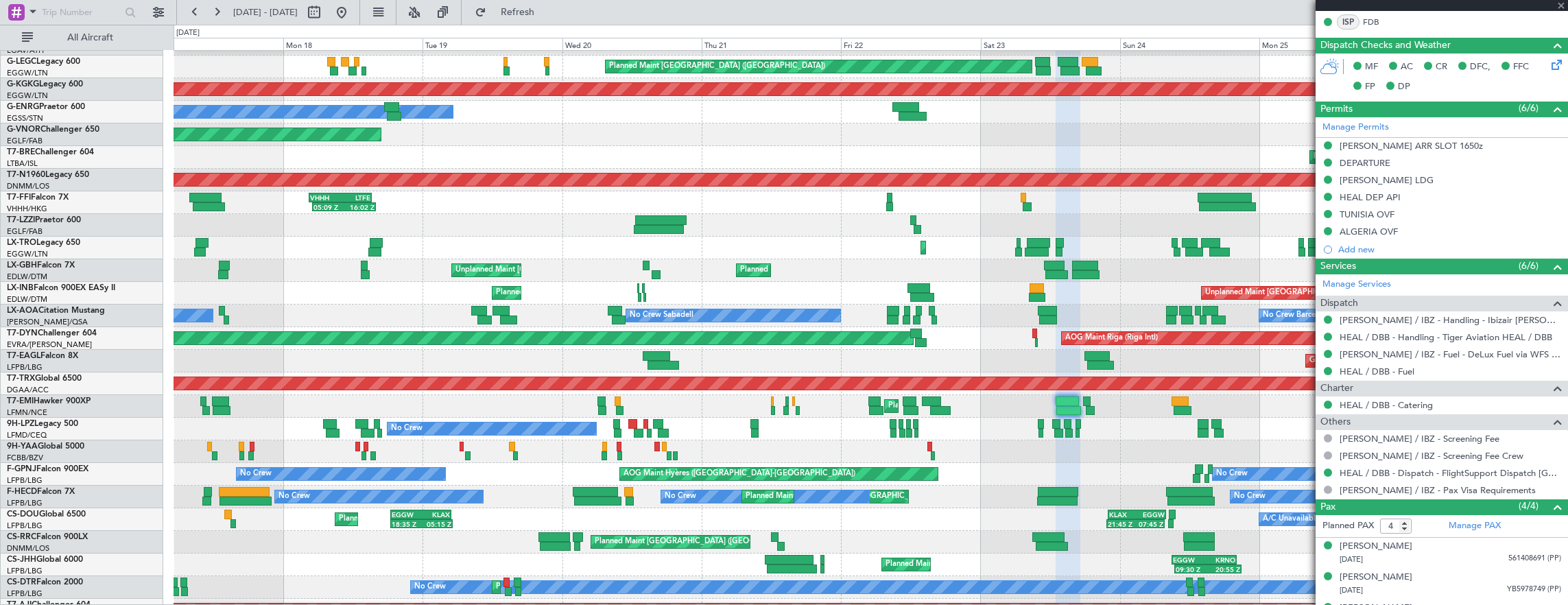
type input "+00:40"
type input "12:40"
type input "20:55"
type input "6"
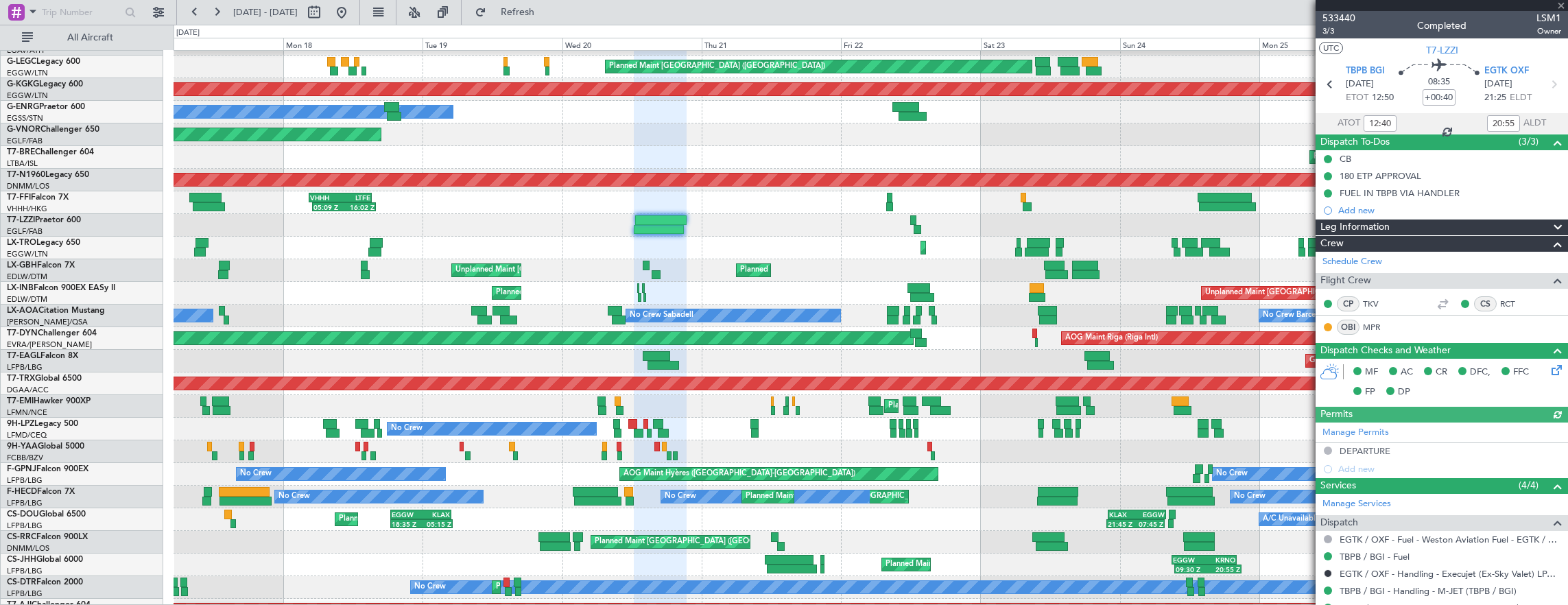
scroll to position [138, 0]
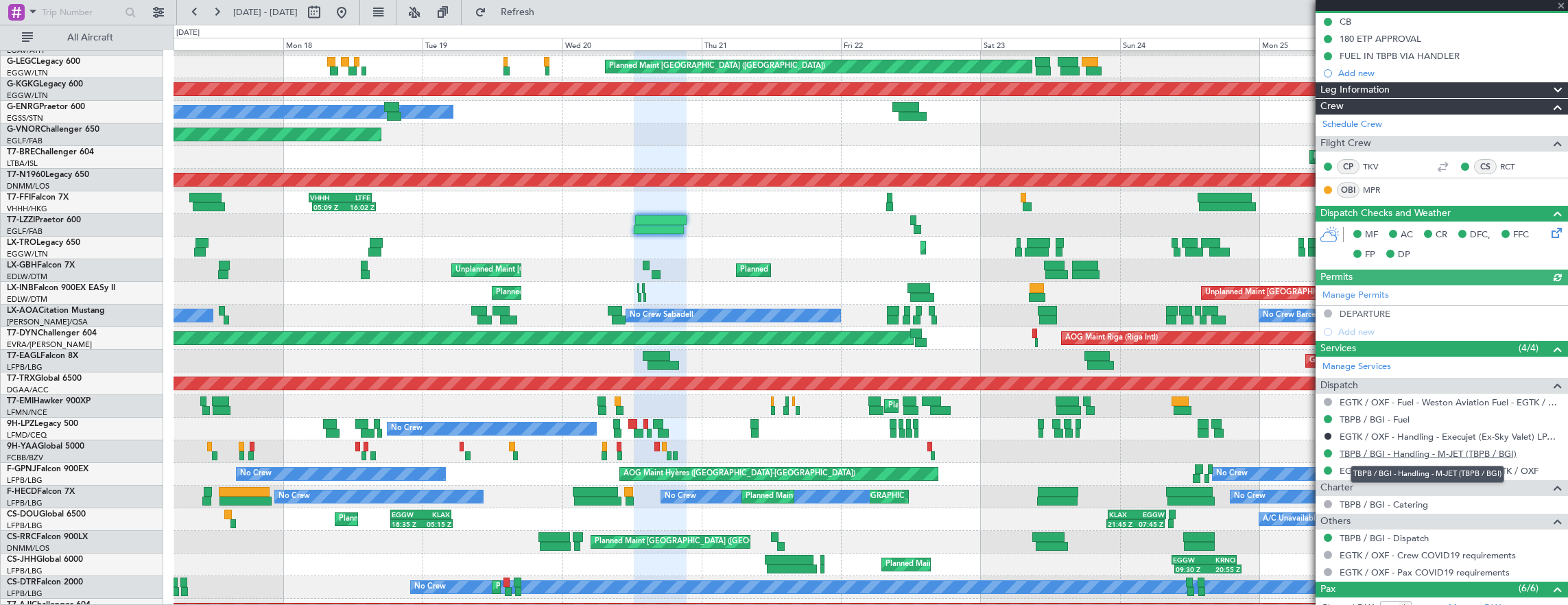
click at [1387, 455] on link "TBPB / BGI - Handling - M-JET (TBPB / BGI)" at bounding box center [1428, 453] width 177 height 12
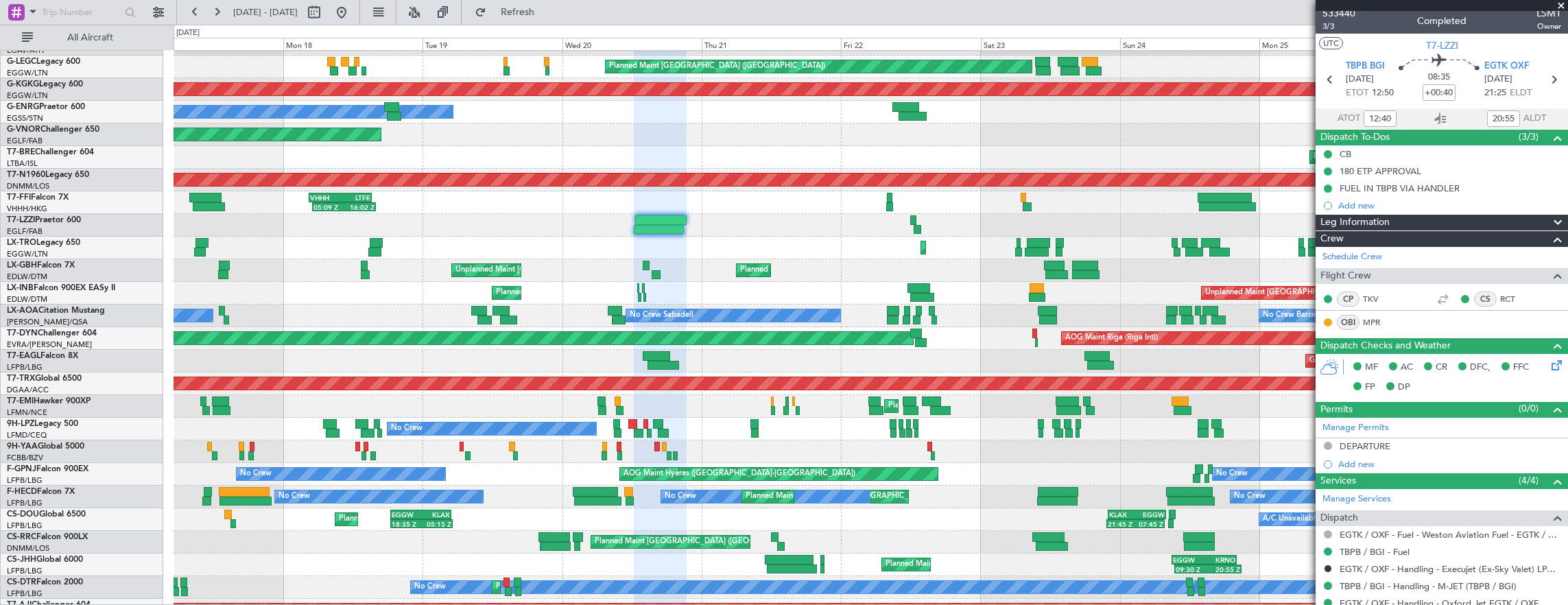
scroll to position [0, 0]
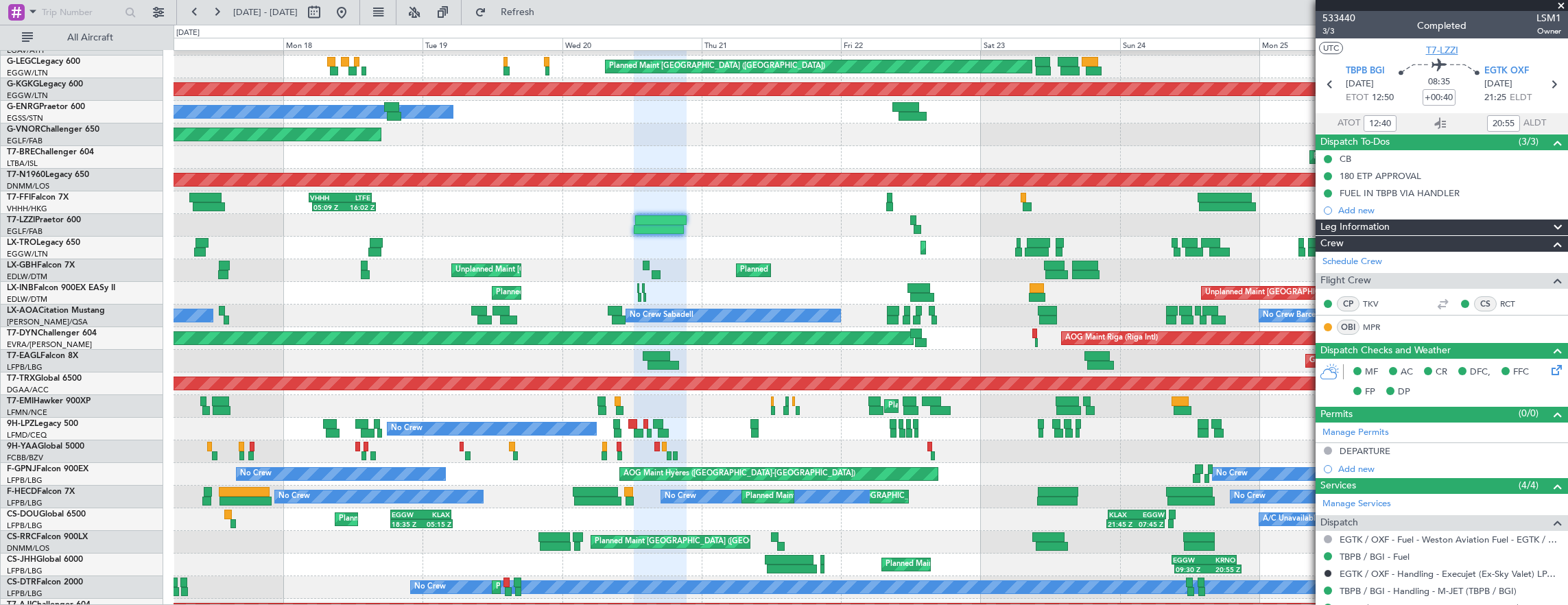
click at [1433, 54] on span "T7-LZZI" at bounding box center [1442, 50] width 32 height 14
